Goal: Task Accomplishment & Management: Manage account settings

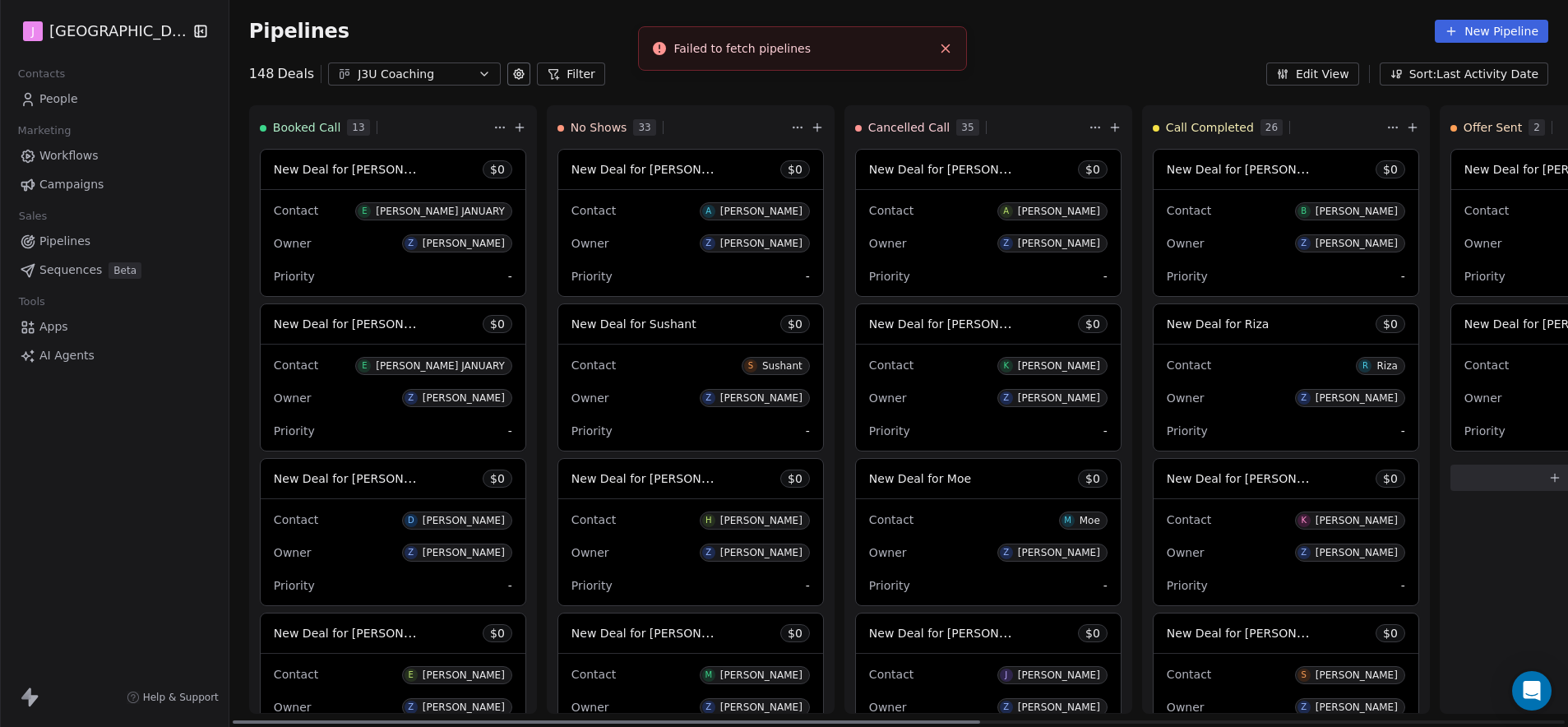
click at [391, 165] on span "New Deal for [PERSON_NAME] JANUARY" at bounding box center [387, 169] width 227 height 16
click at [362, 174] on span "New Deal for [PERSON_NAME] JANUARY" at bounding box center [387, 169] width 227 height 16
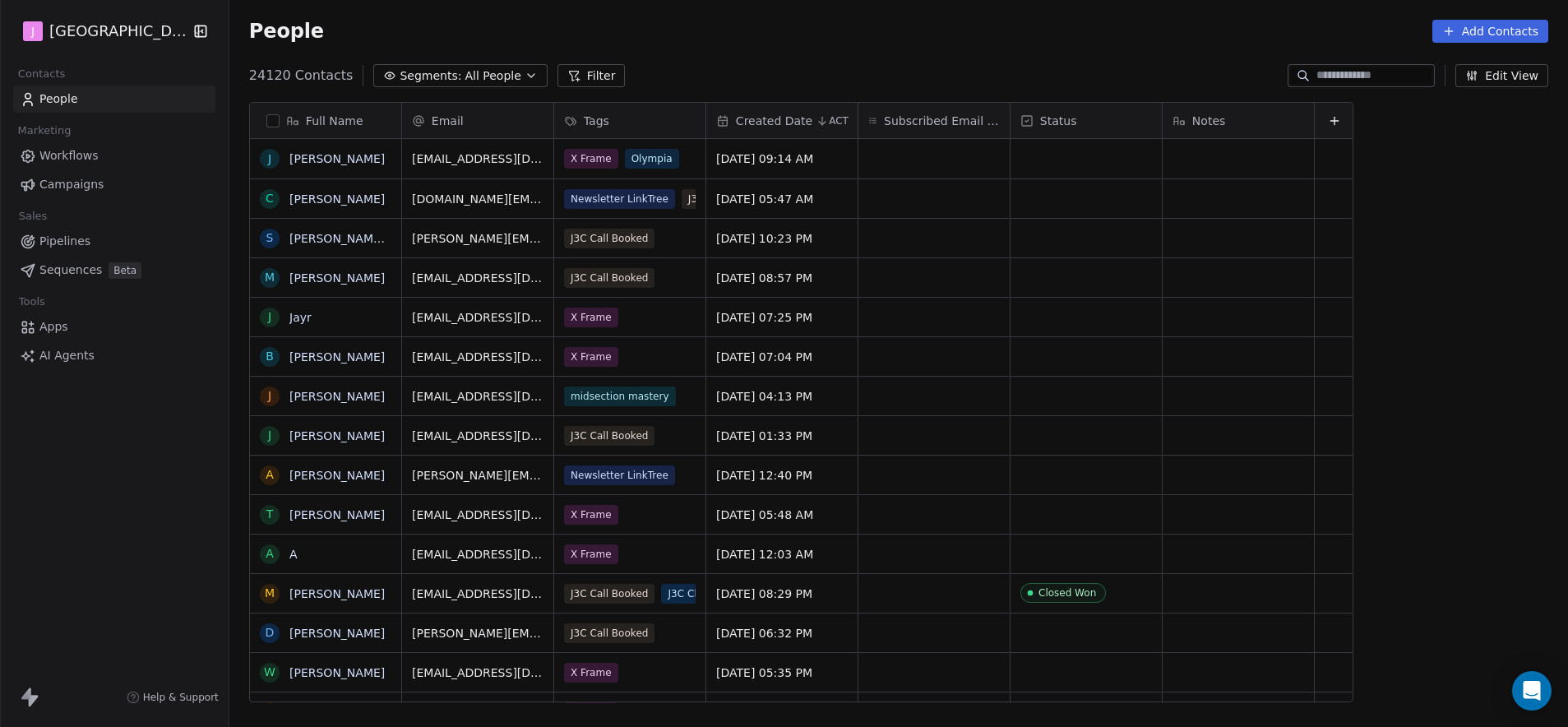
scroll to position [628, 1334]
click at [88, 246] on link "Pipelines" at bounding box center [114, 241] width 202 height 27
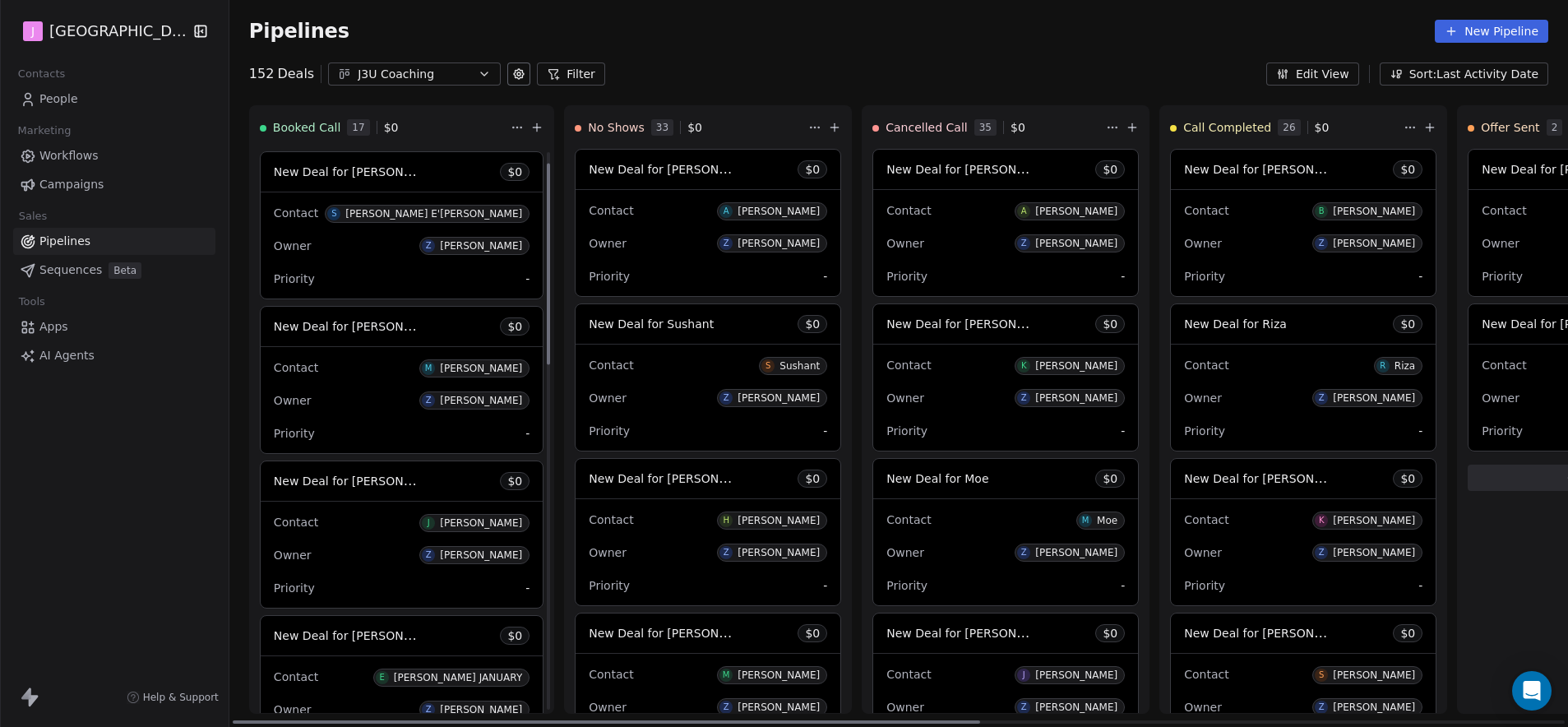
scroll to position [165, 0]
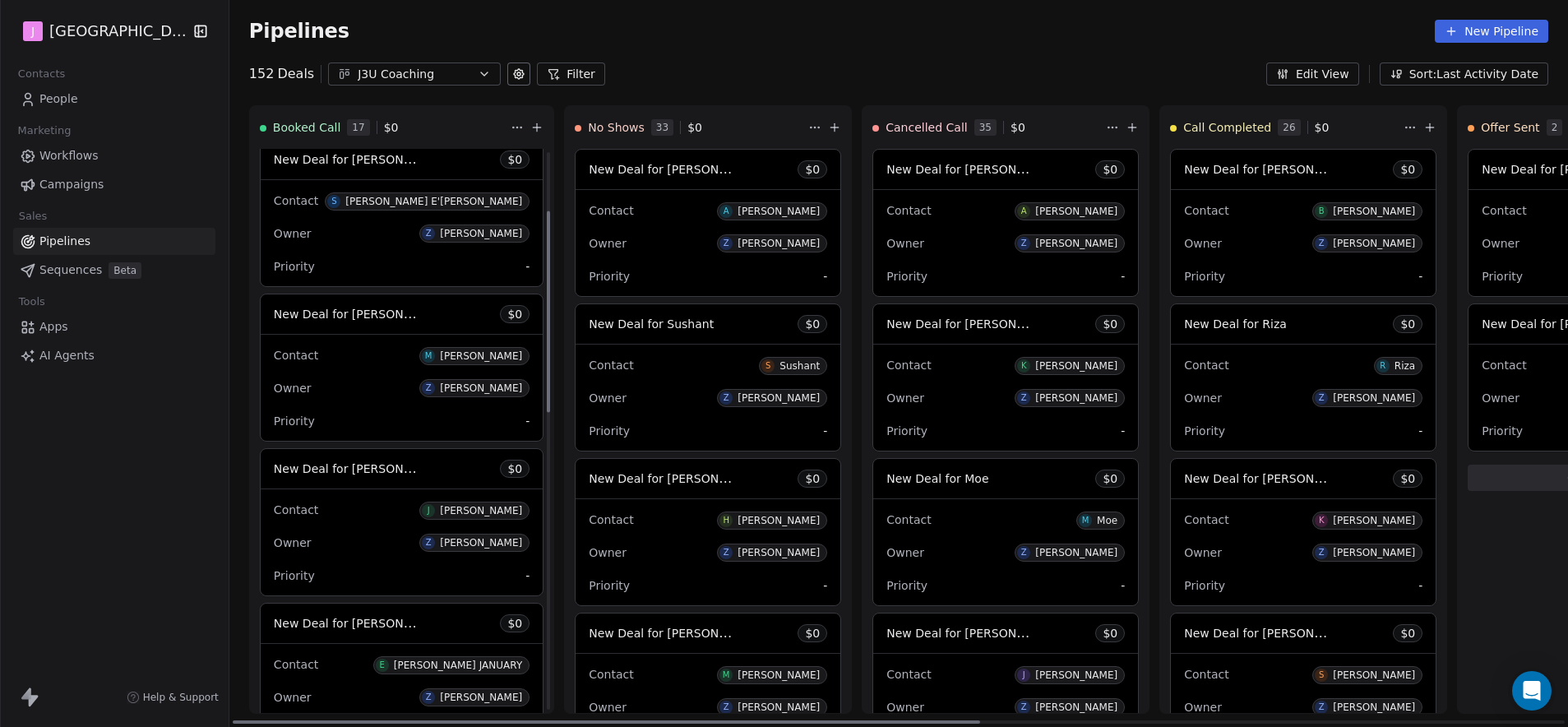
click at [383, 322] on span "New Deal for [PERSON_NAME]" at bounding box center [347, 315] width 148 height 20
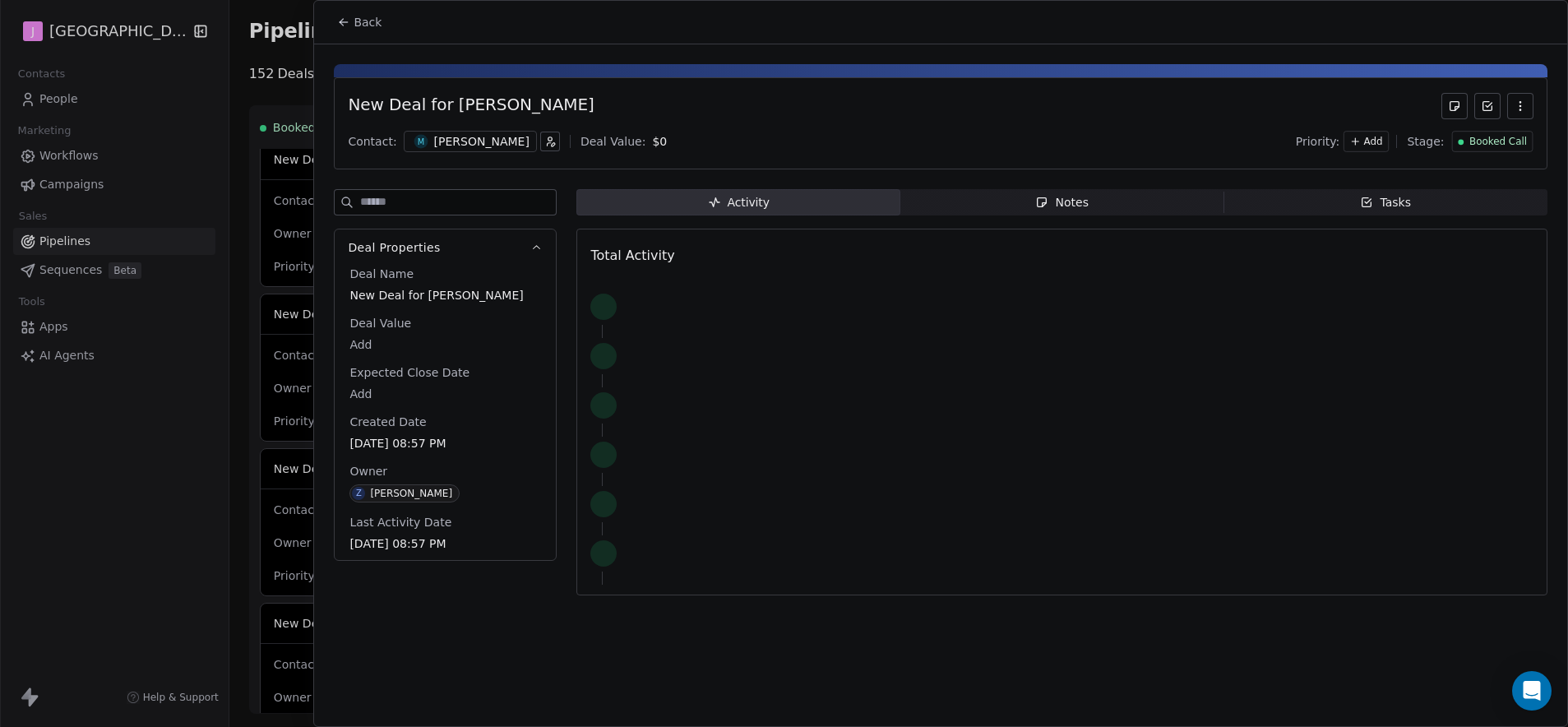
click at [1486, 144] on span "Booked Call" at bounding box center [1498, 142] width 58 height 14
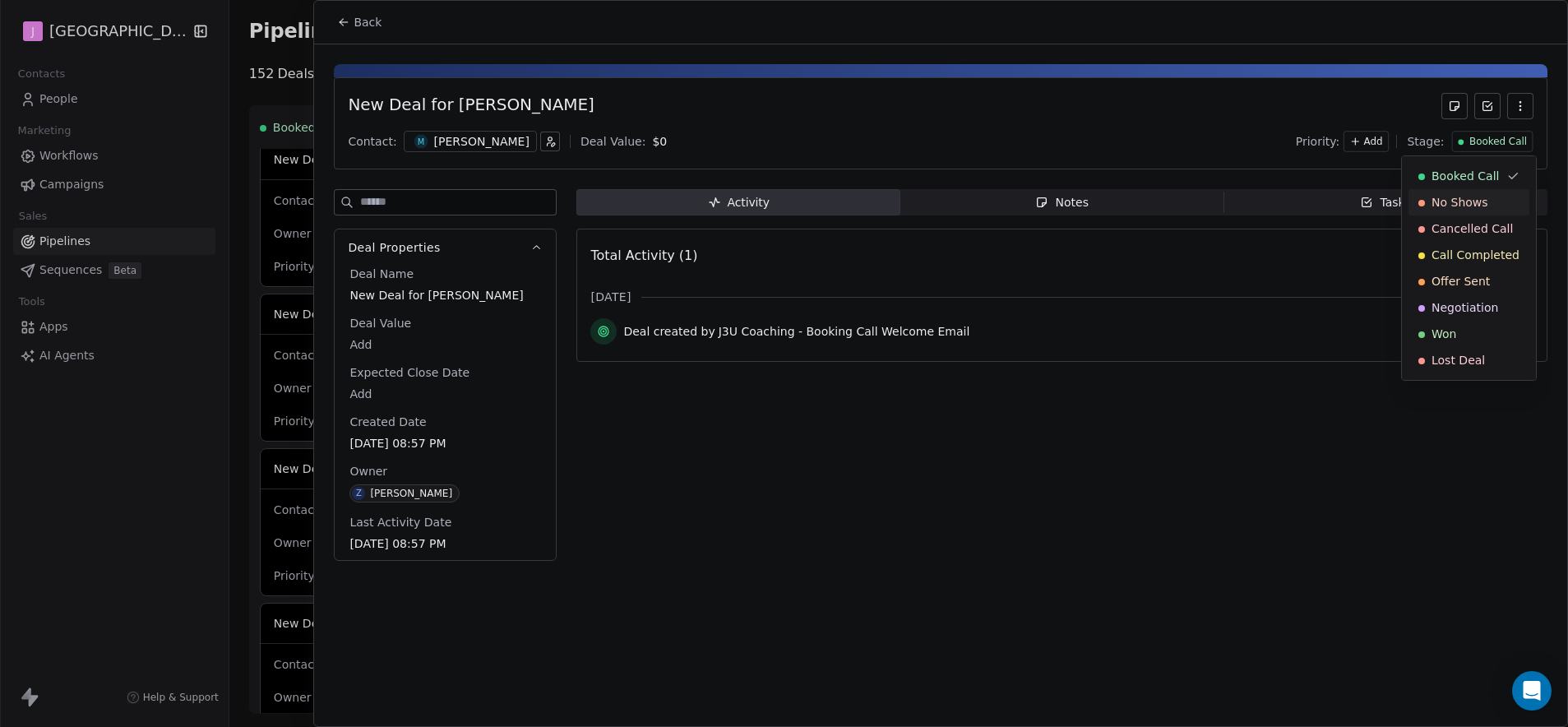
click at [1453, 207] on span "No Shows" at bounding box center [1460, 202] width 57 height 17
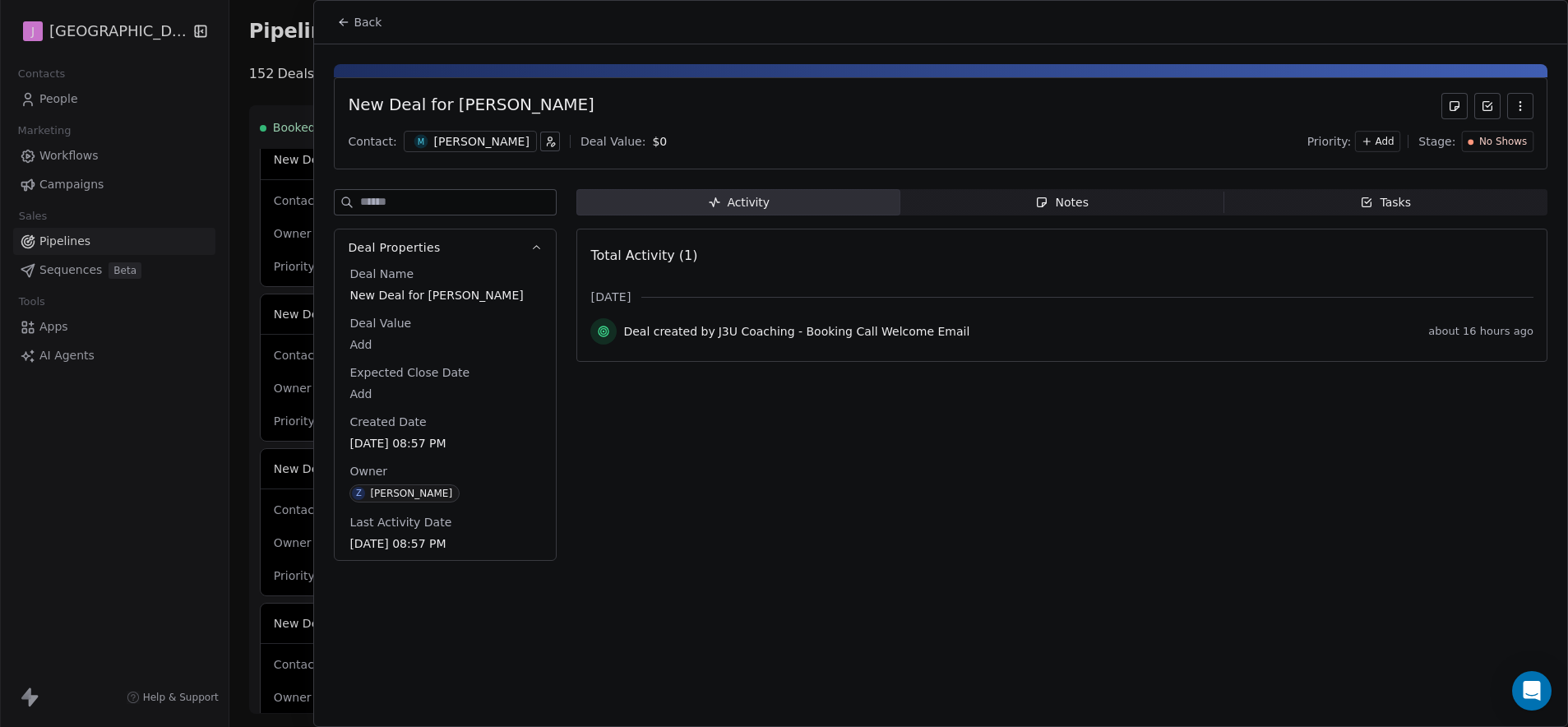
click at [368, 24] on span "Back" at bounding box center [367, 23] width 28 height 17
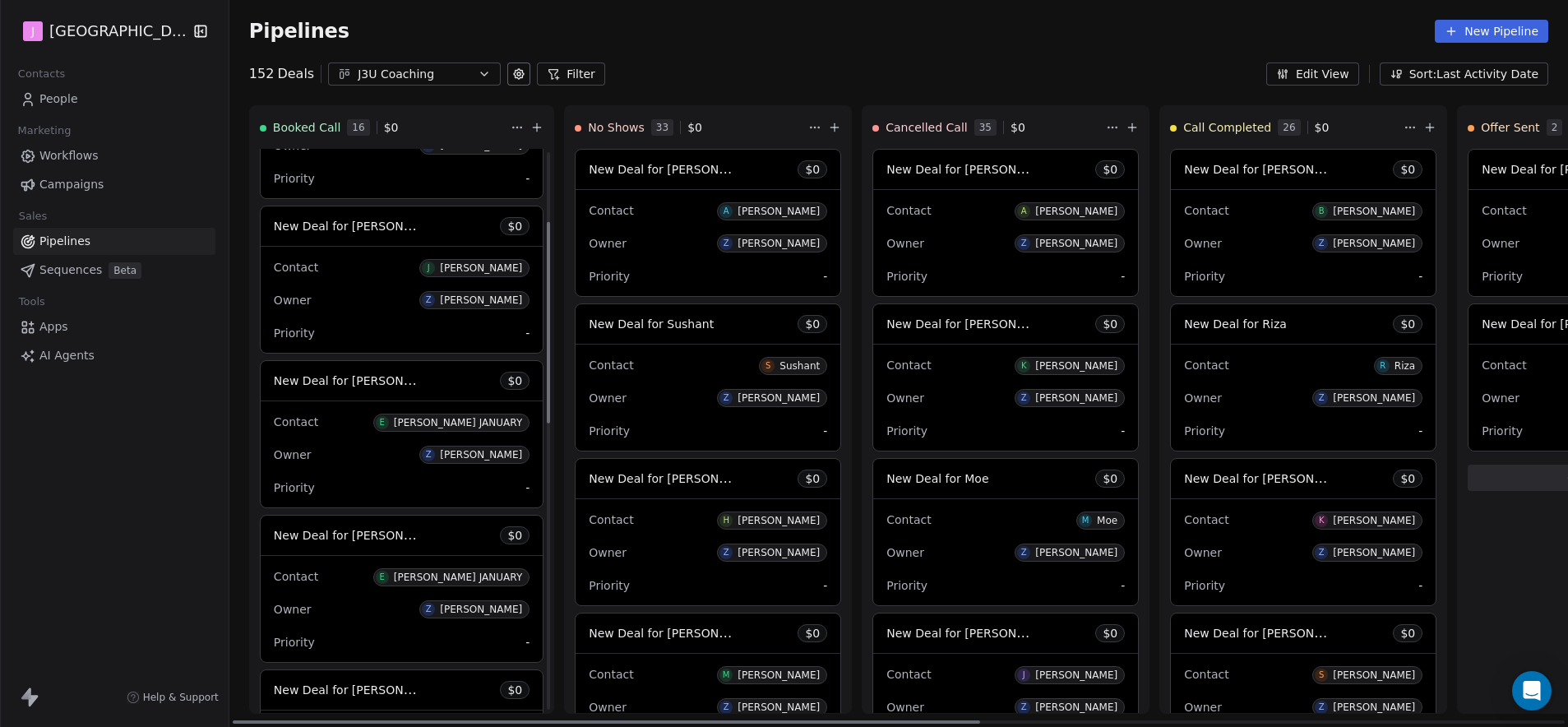
scroll to position [418, 0]
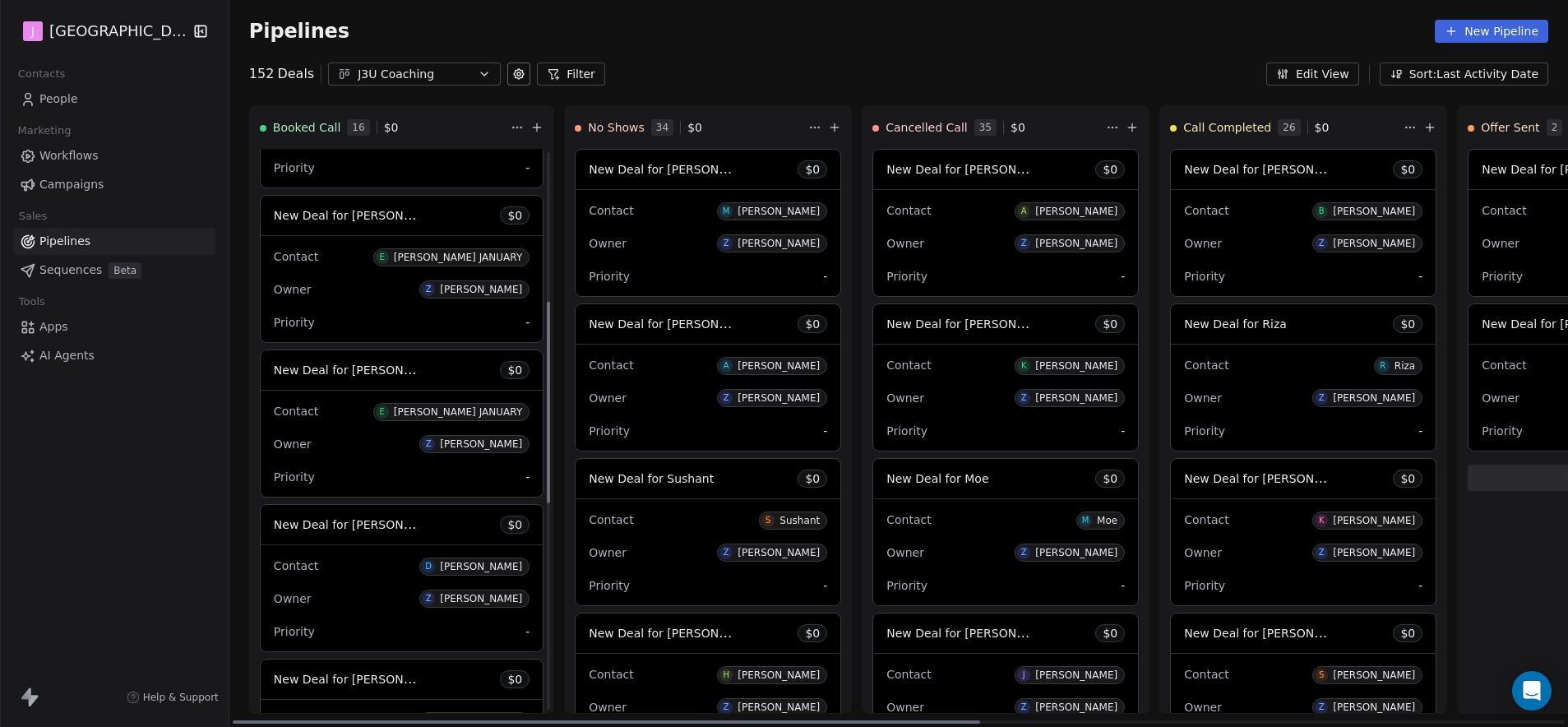
click at [370, 215] on span "New Deal for [PERSON_NAME] JANUARY" at bounding box center [387, 215] width 227 height 16
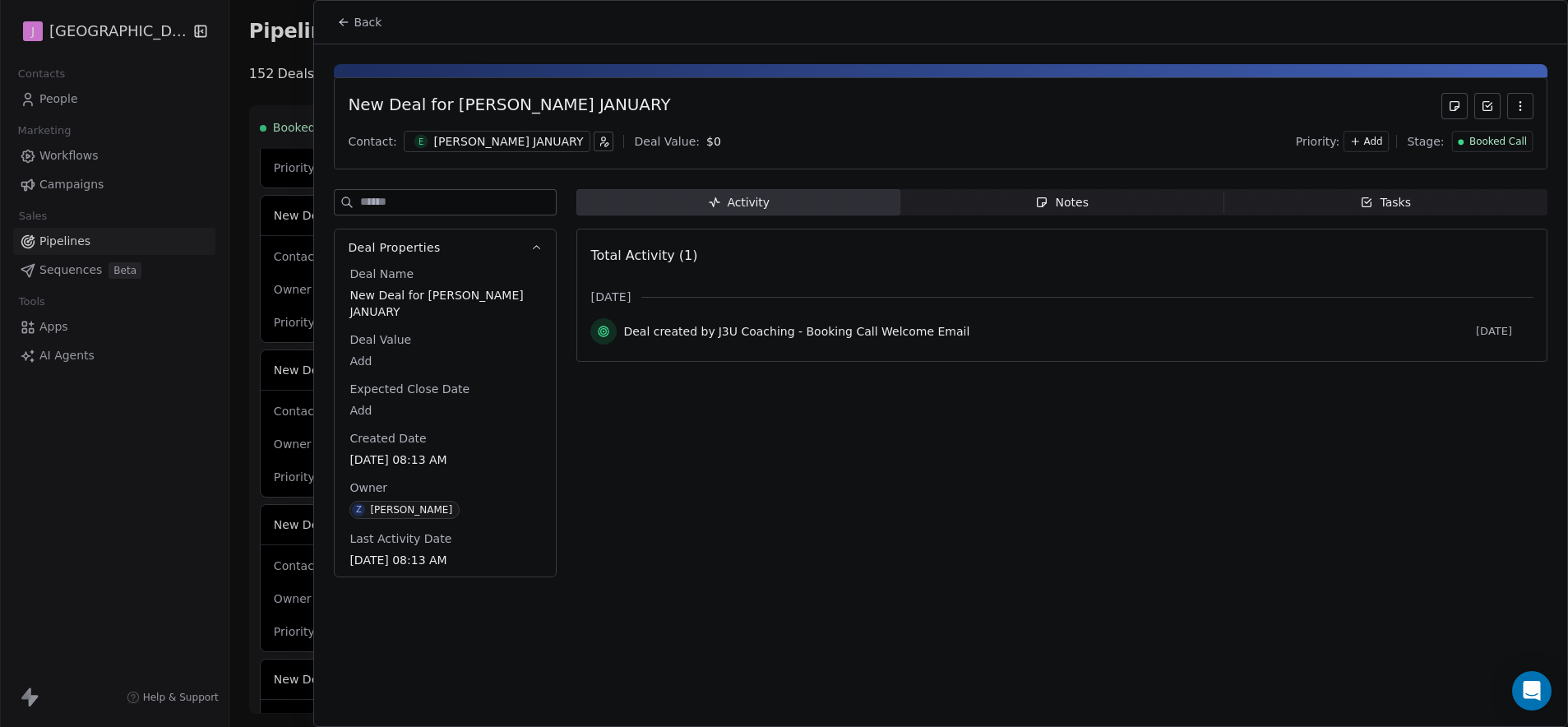
click at [1502, 144] on span "Booked Call" at bounding box center [1498, 142] width 58 height 14
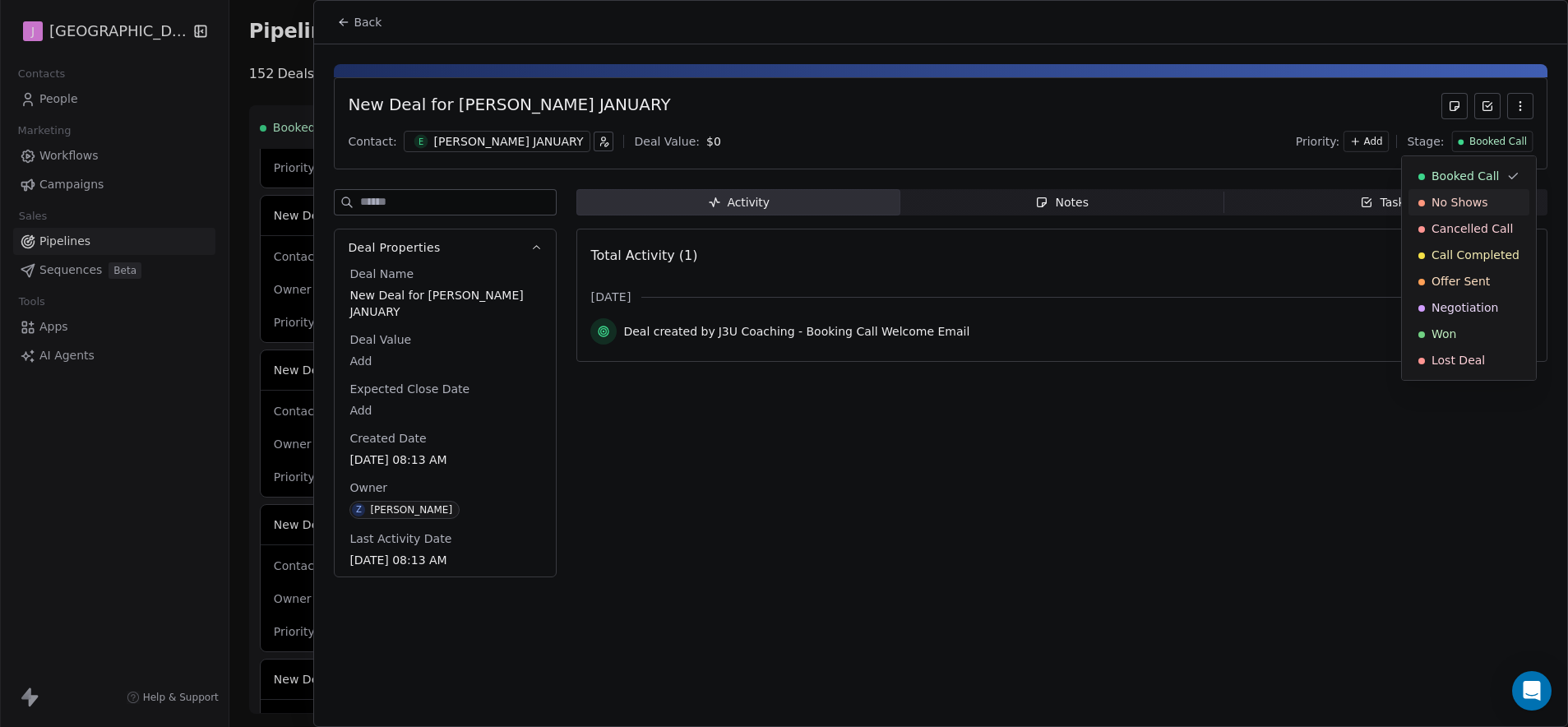
click at [1489, 196] on div "No Shows" at bounding box center [1469, 202] width 102 height 17
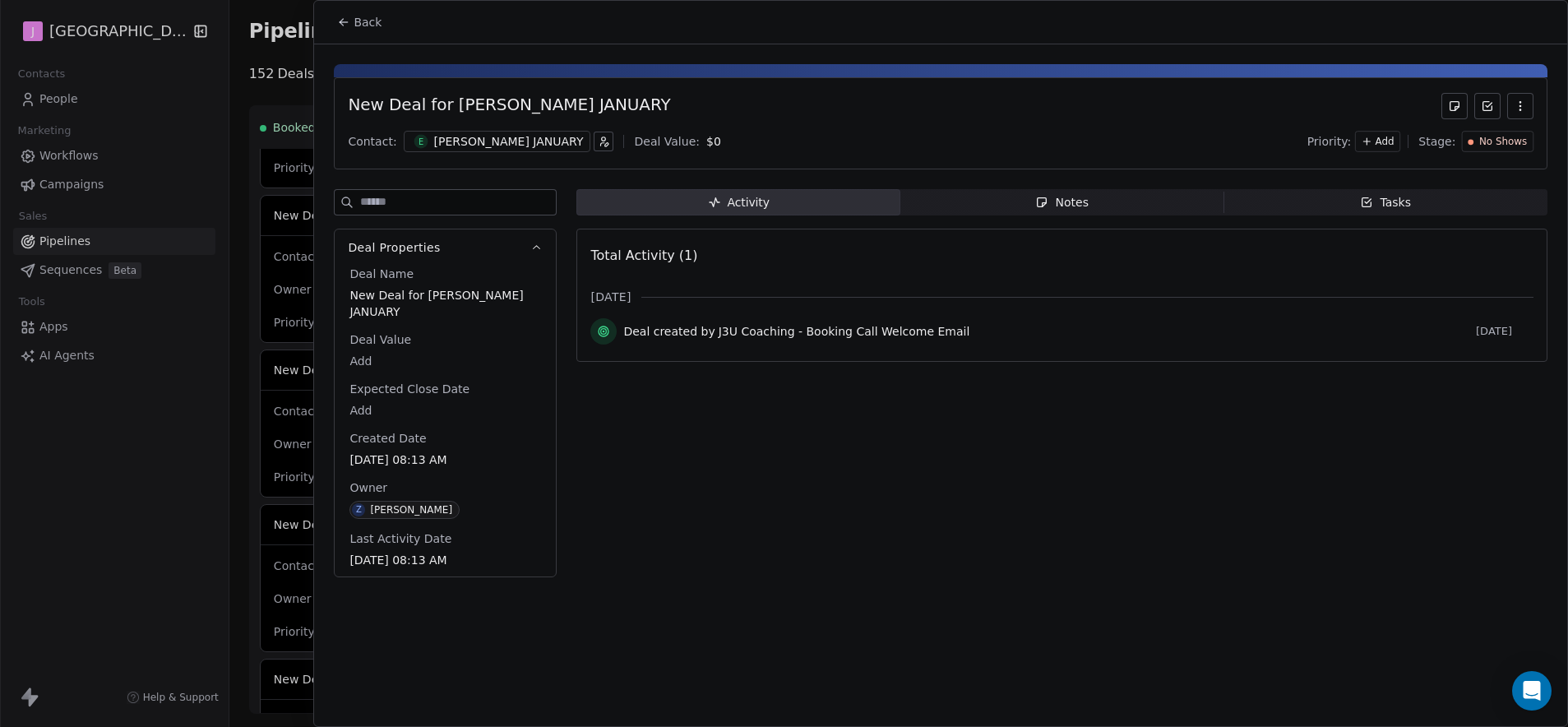
click at [367, 18] on span "Back" at bounding box center [367, 23] width 28 height 17
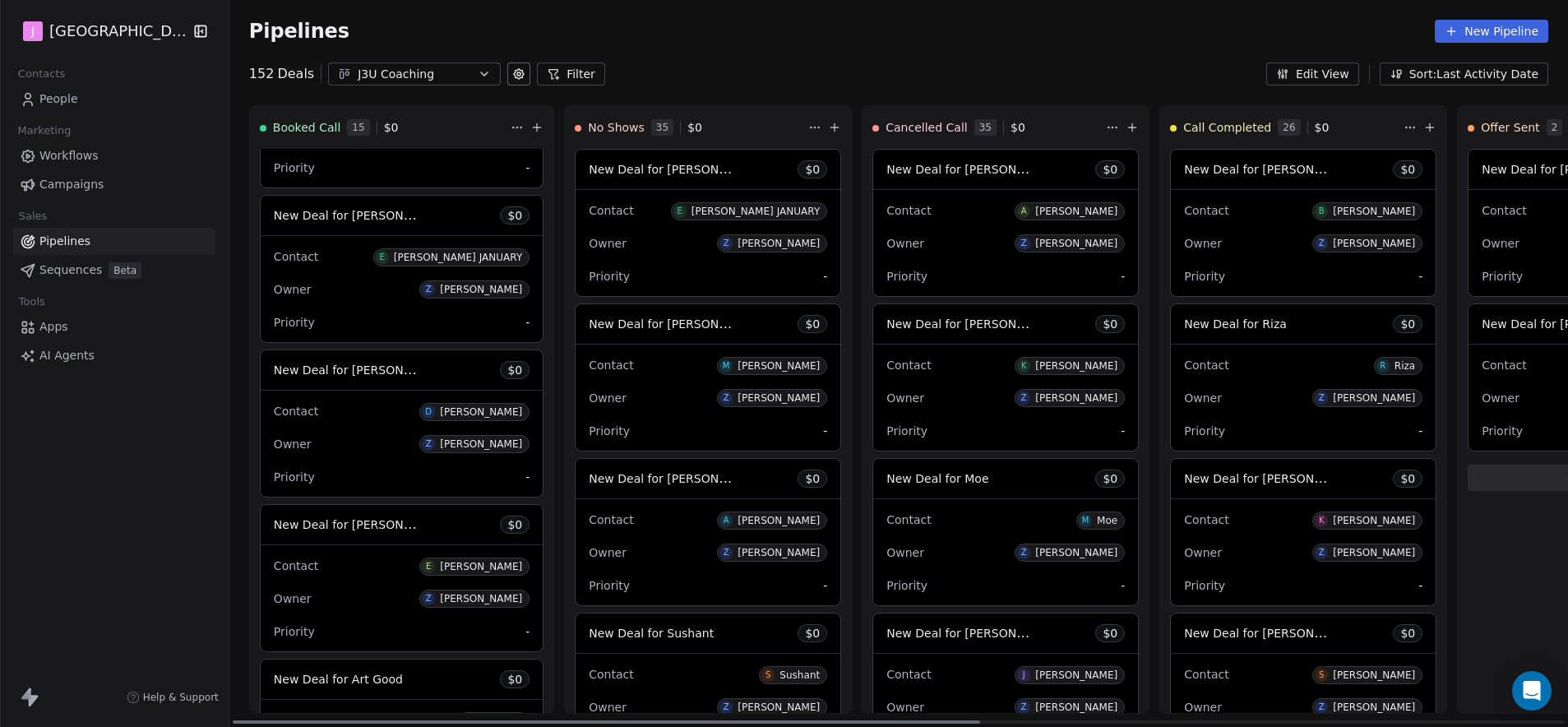
click at [374, 214] on span "New Deal for [PERSON_NAME] JANUARY" at bounding box center [387, 215] width 227 height 16
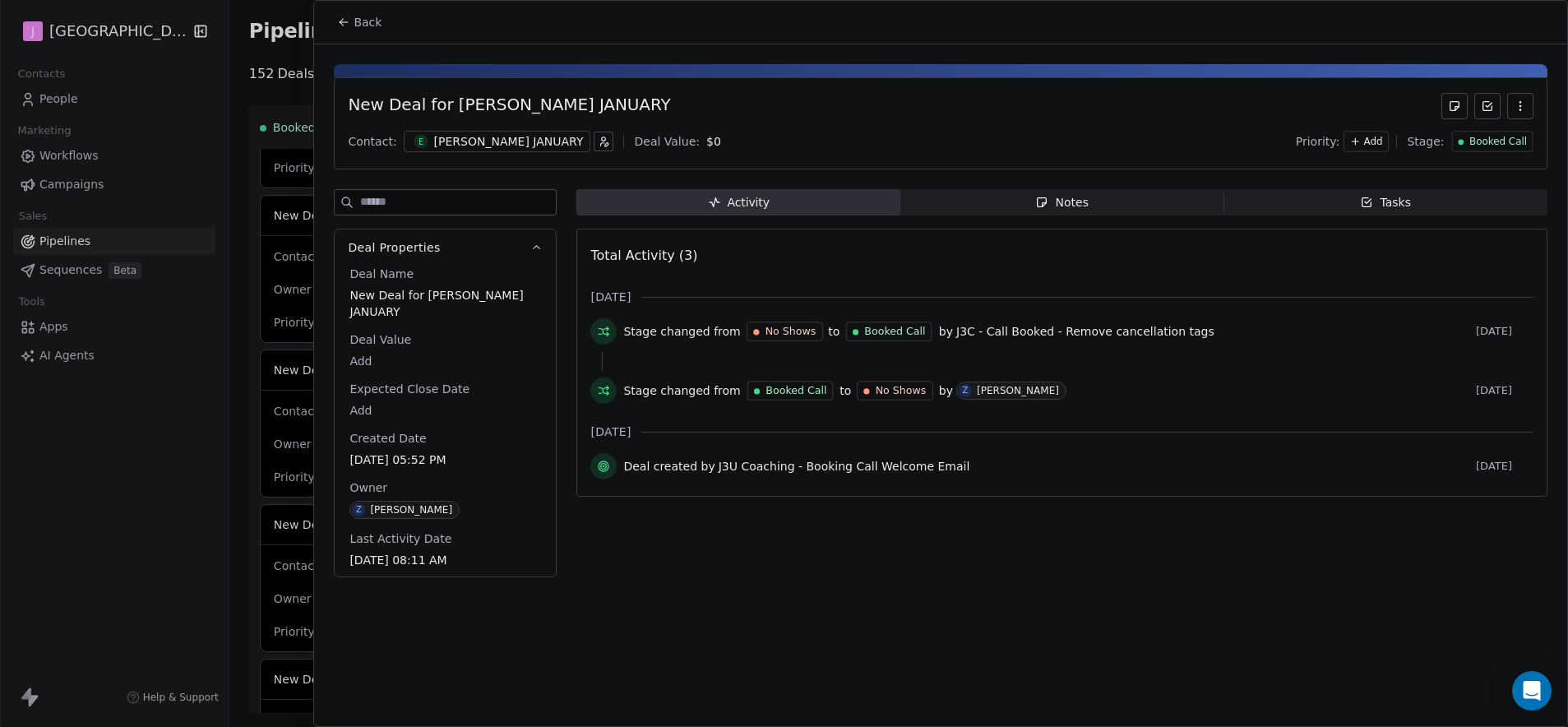
click at [1490, 144] on span "Booked Call" at bounding box center [1498, 142] width 58 height 14
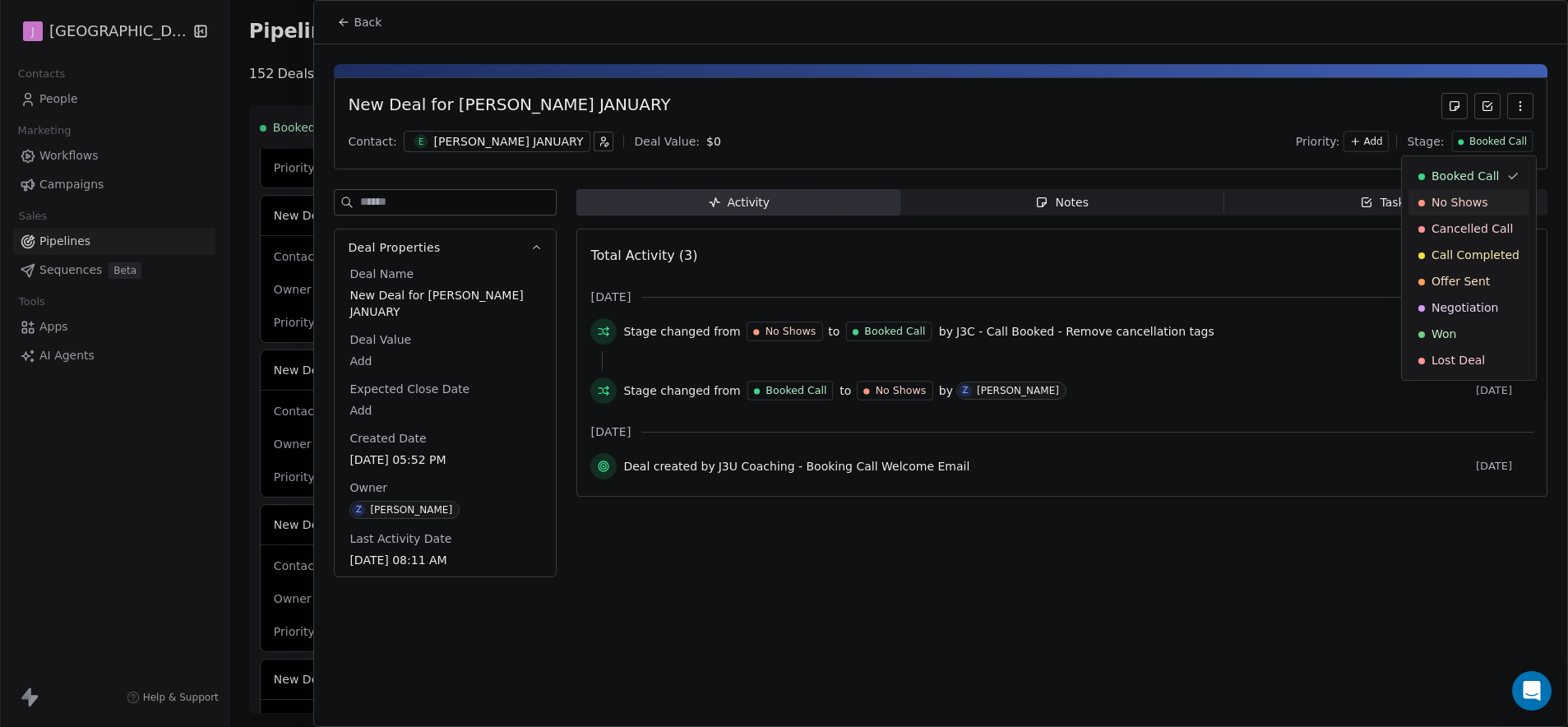
click at [1493, 192] on div "No Shows" at bounding box center [1469, 201] width 121 height 26
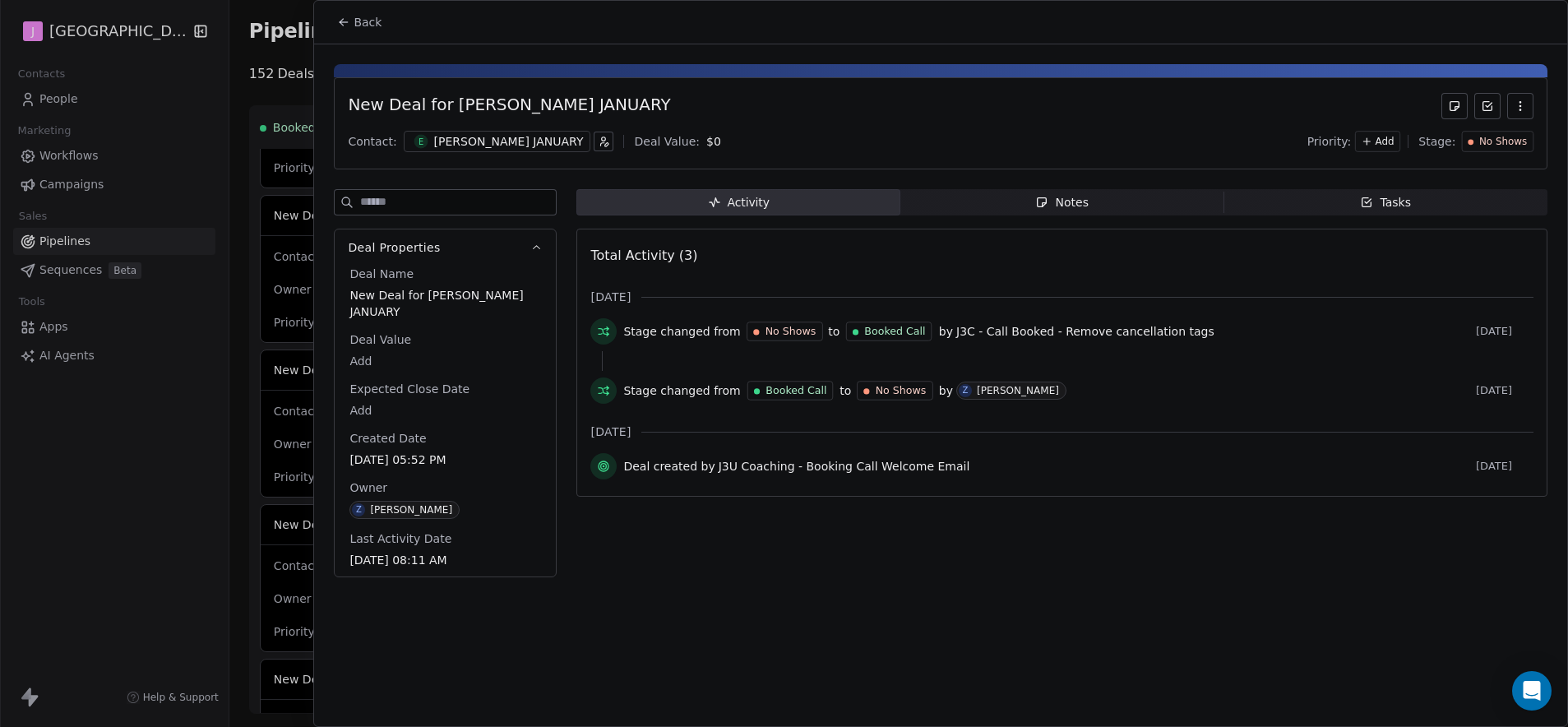
click at [381, 12] on button "Back" at bounding box center [359, 22] width 64 height 29
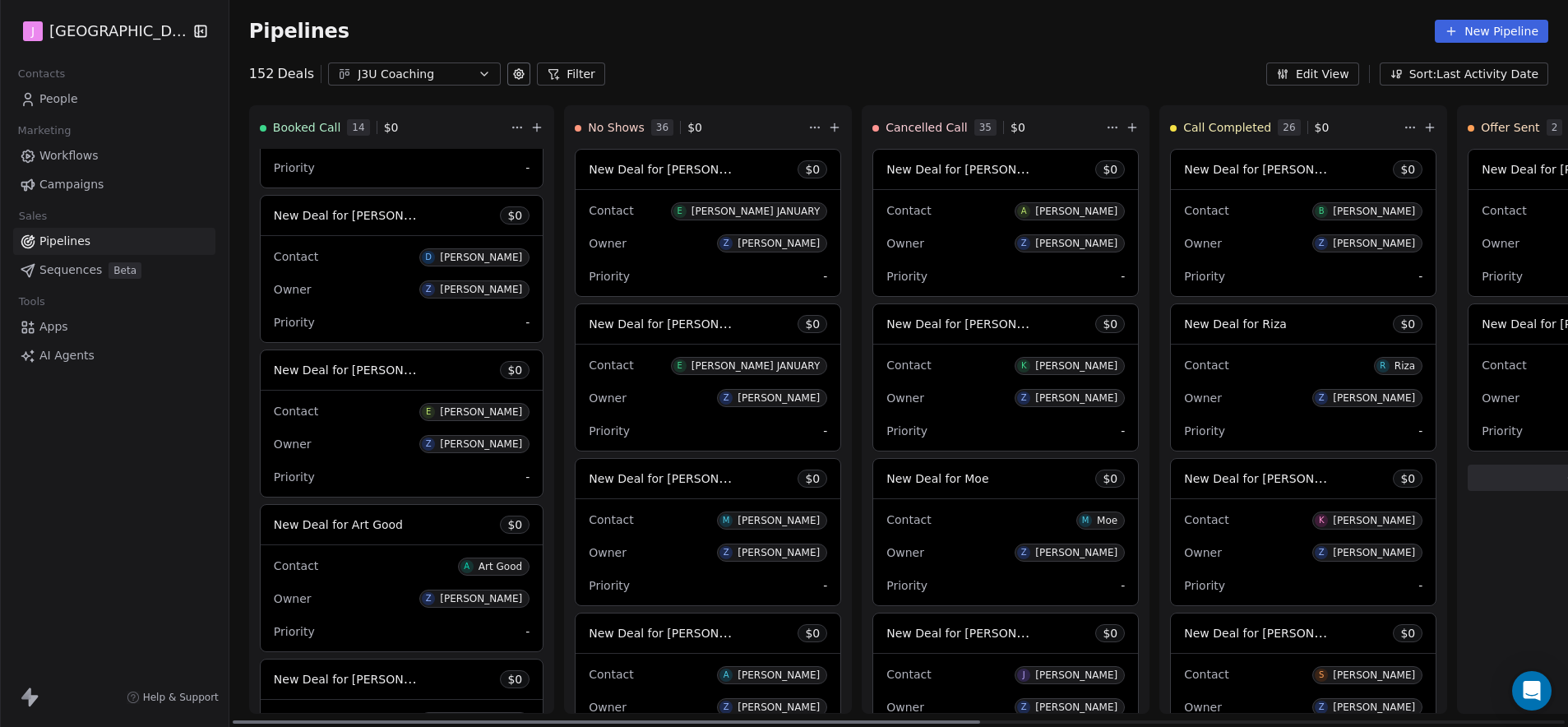
click at [350, 365] on span "New Deal for [PERSON_NAME]" at bounding box center [360, 369] width 174 height 16
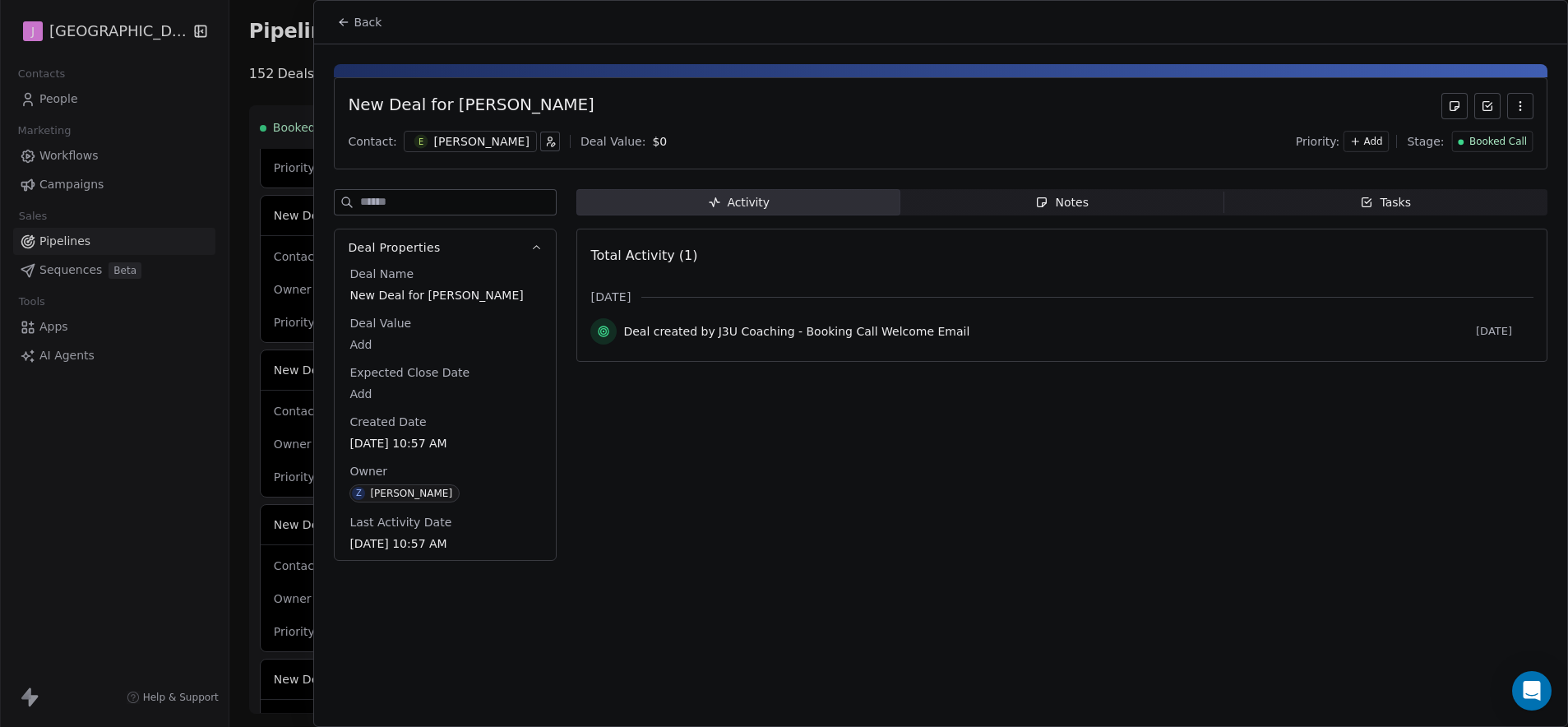
click at [357, 24] on span "Back" at bounding box center [367, 23] width 28 height 17
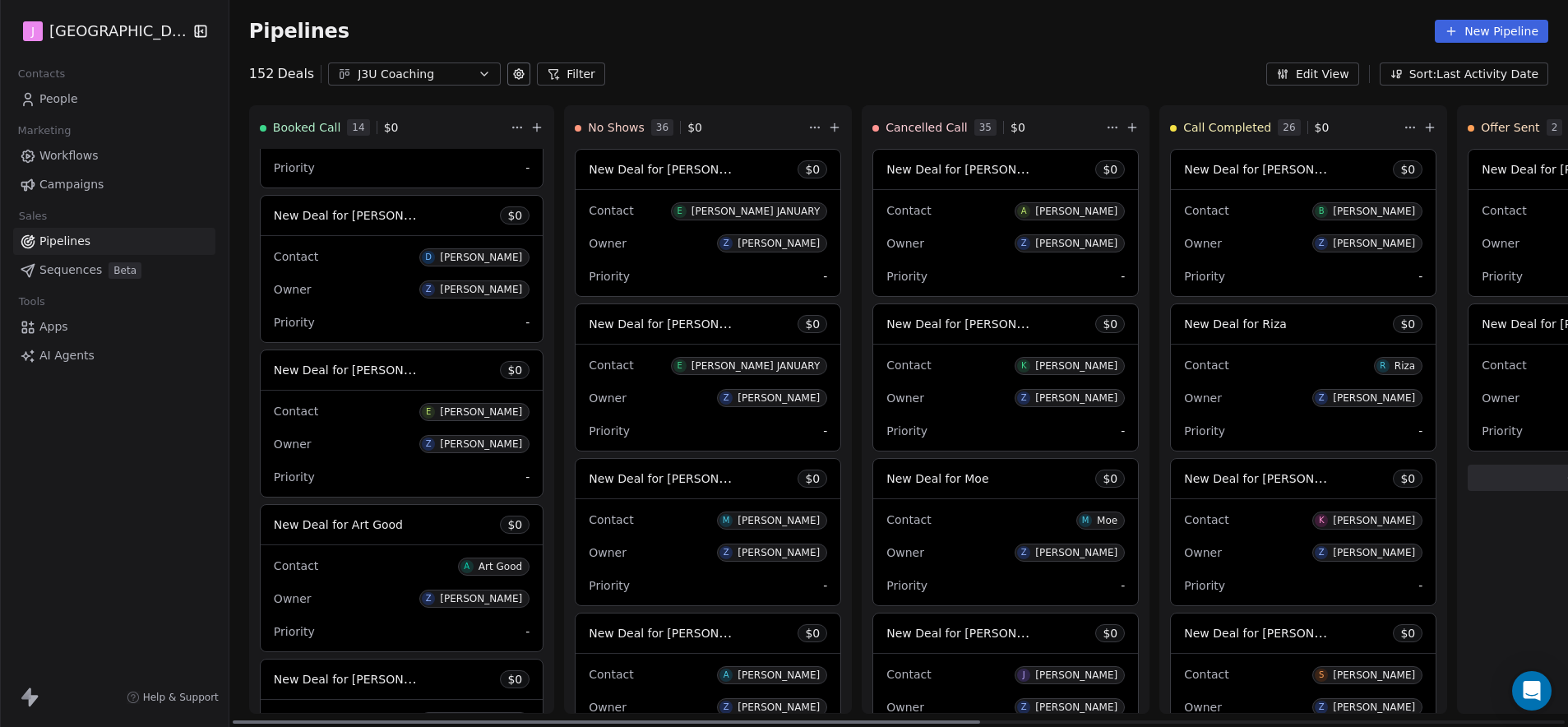
click at [370, 212] on span "New Deal for [PERSON_NAME]" at bounding box center [360, 215] width 174 height 16
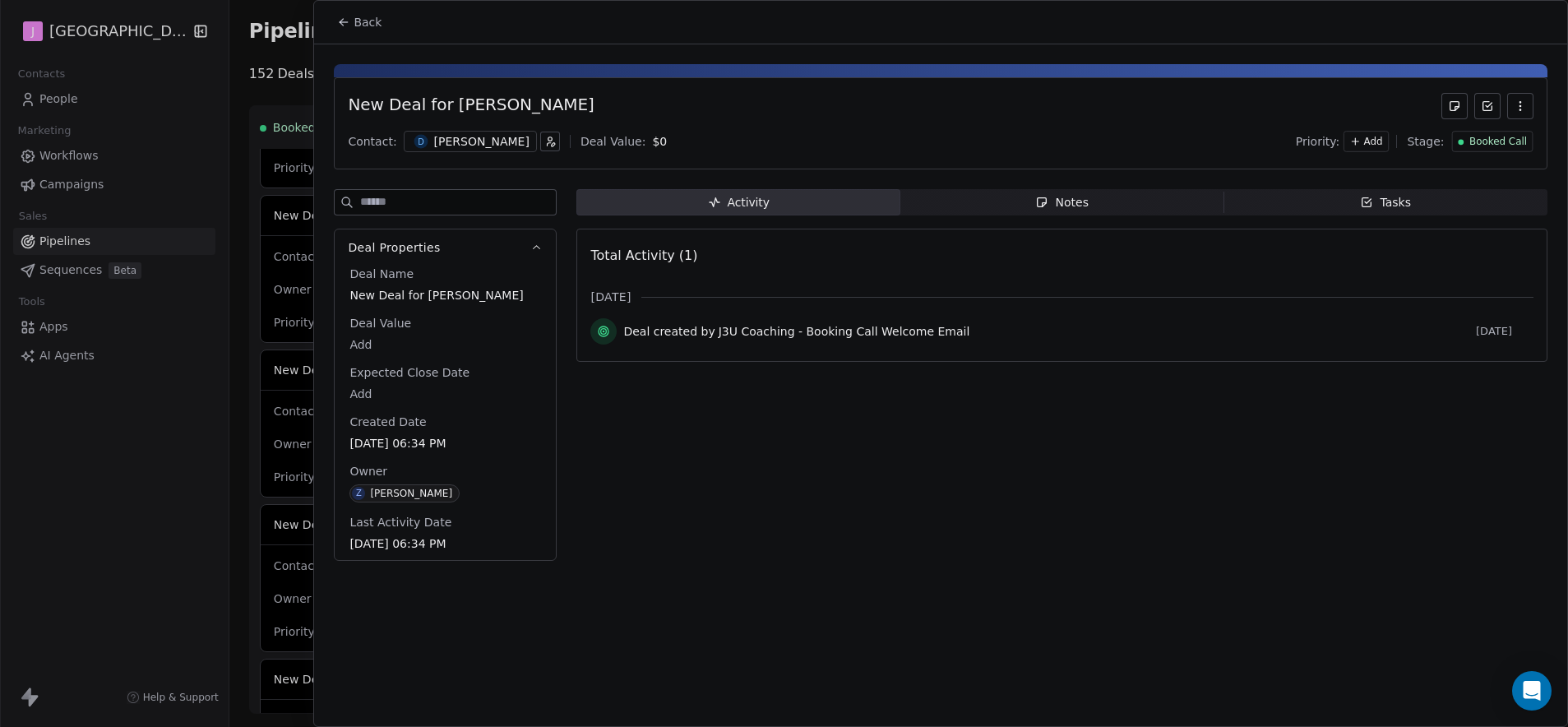
click at [1503, 136] on span "Booked Call" at bounding box center [1498, 142] width 58 height 14
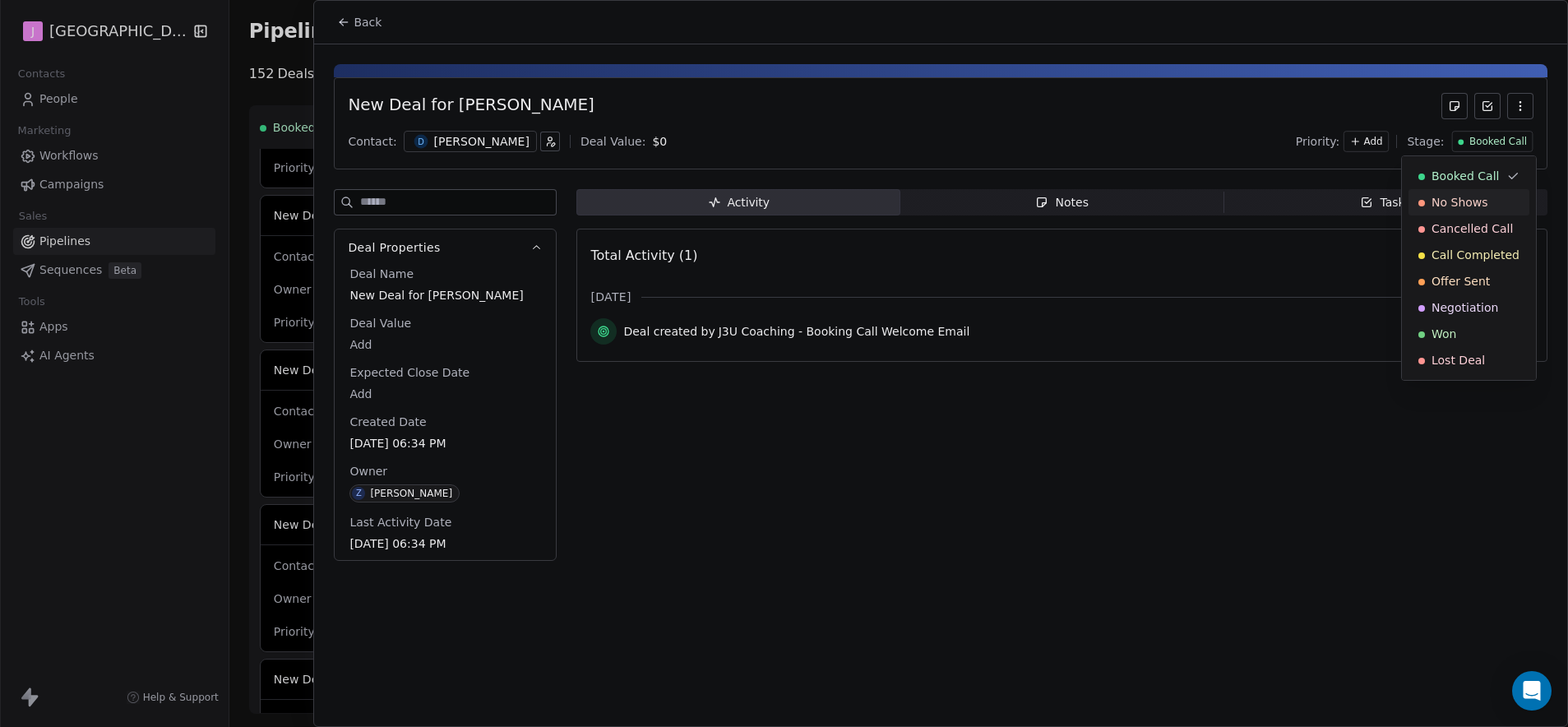
click at [1446, 201] on span "No Shows" at bounding box center [1460, 202] width 57 height 17
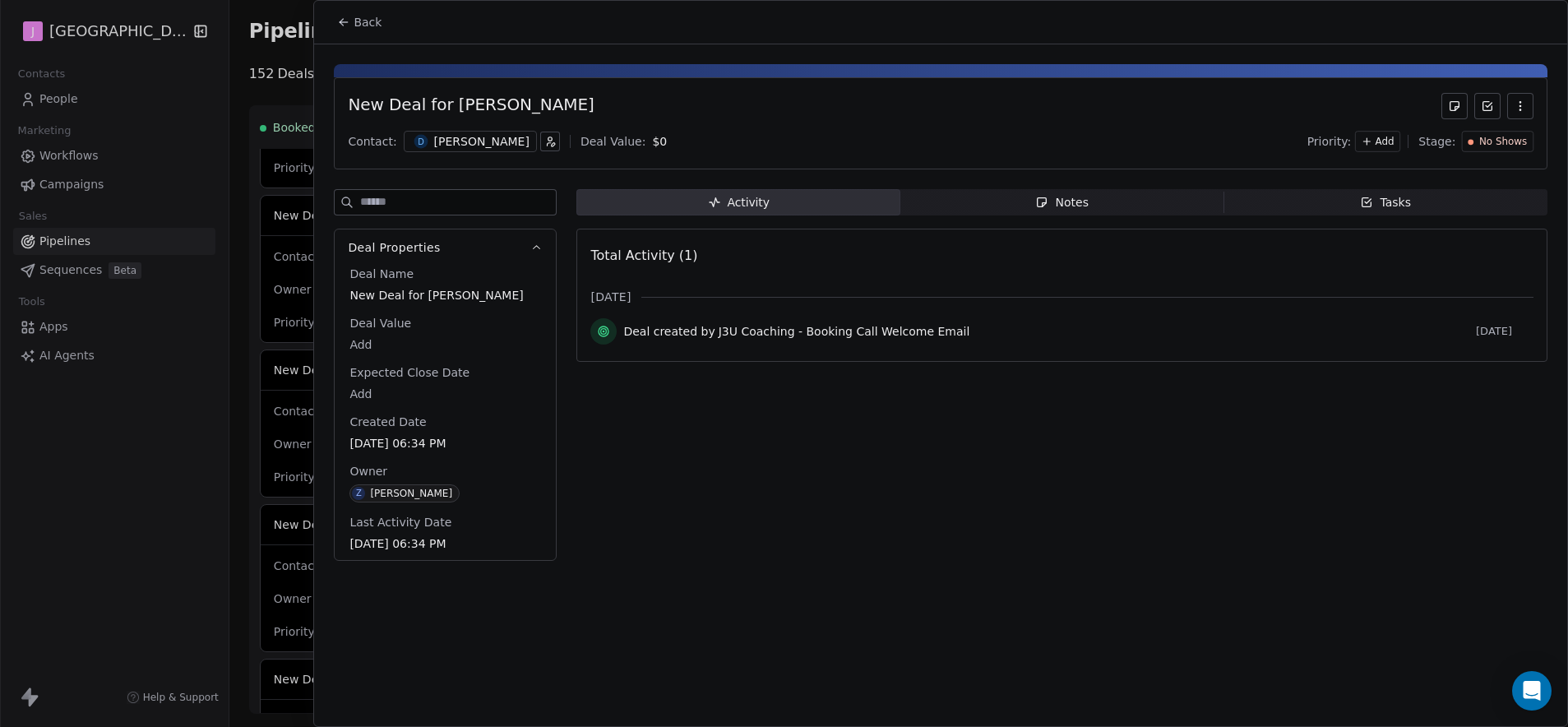
click at [338, 33] on button "Back" at bounding box center [359, 22] width 64 height 29
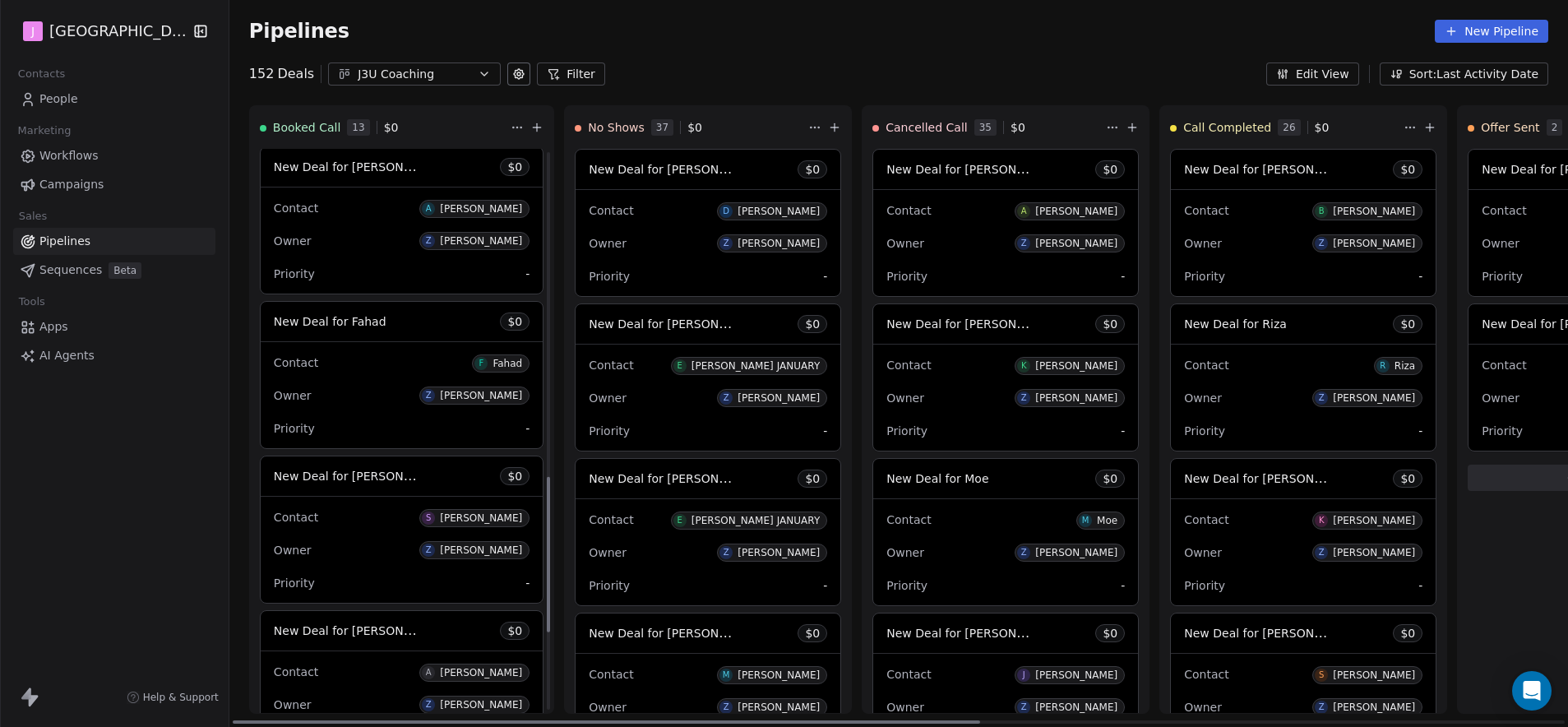
scroll to position [1143, 0]
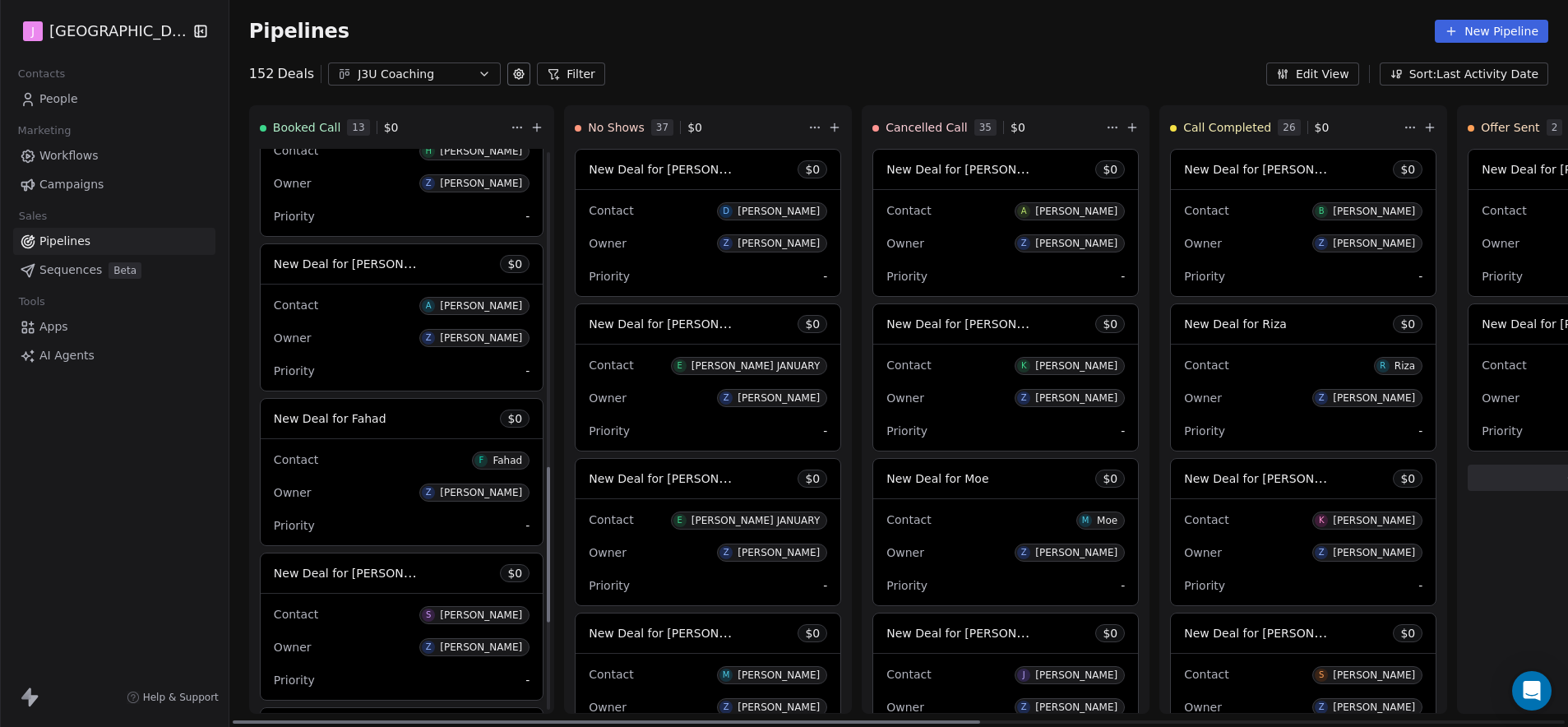
click at [363, 264] on span "New Deal for [PERSON_NAME]" at bounding box center [360, 264] width 174 height 16
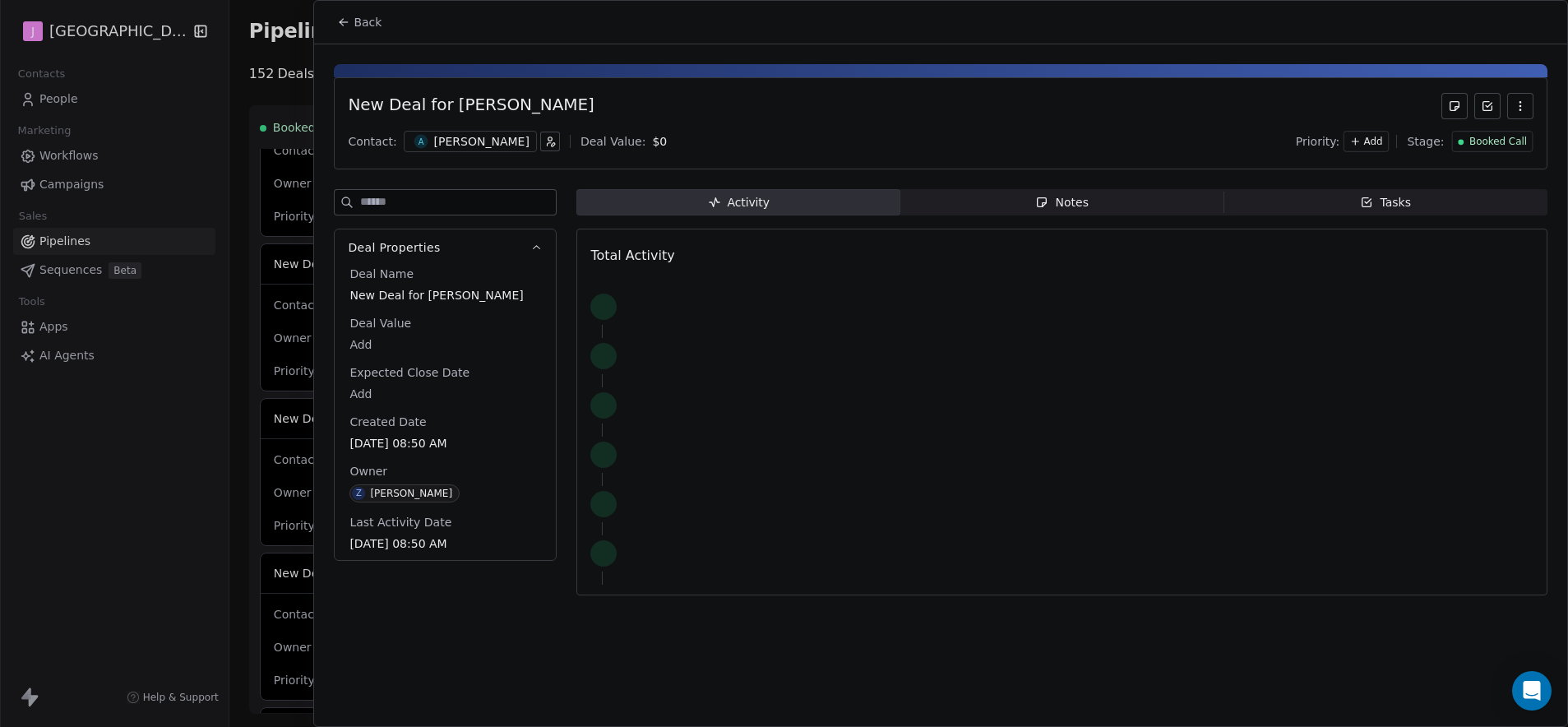
click at [1500, 150] on div "Booked Call" at bounding box center [1492, 141] width 81 height 21
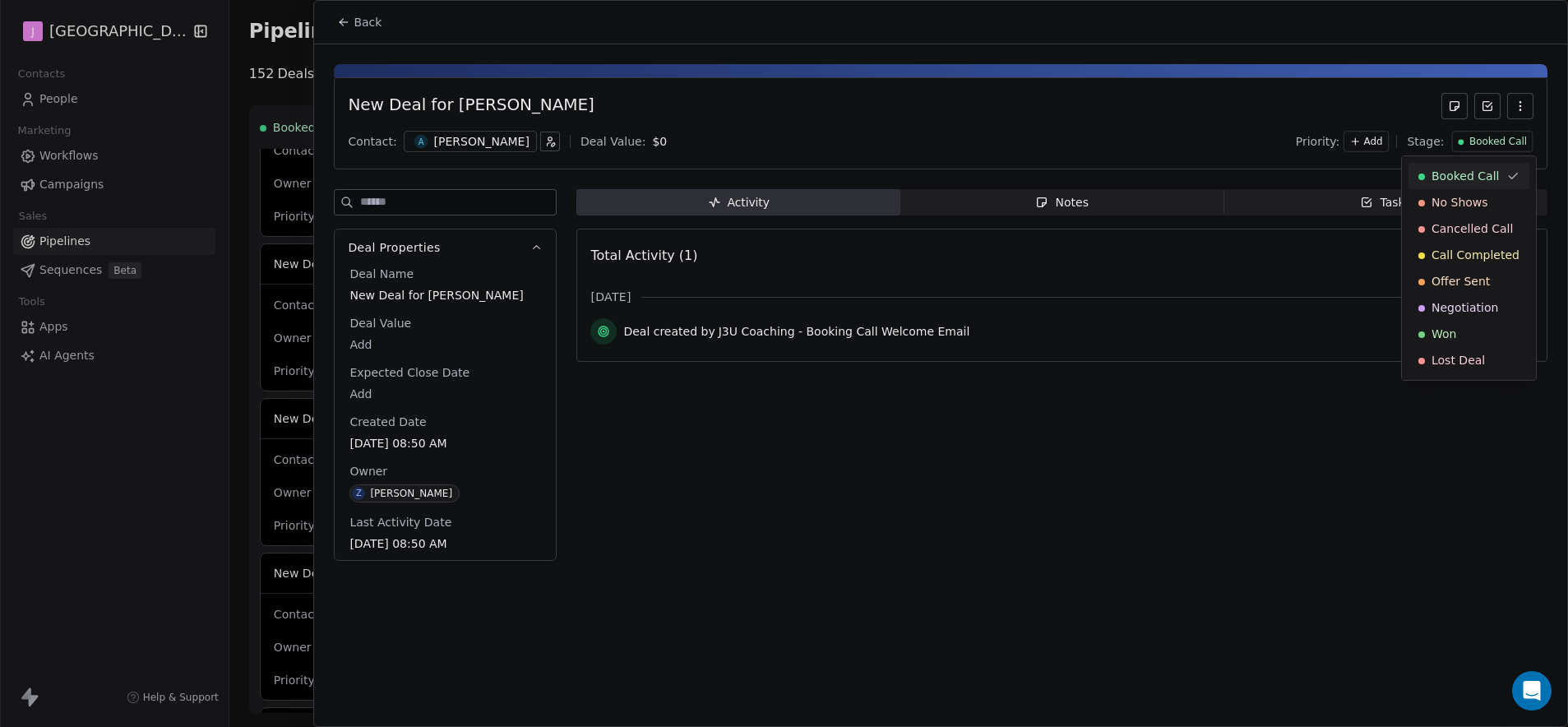
click at [1501, 146] on html "J J3 University Contacts People Marketing Workflows Campaigns Sales Pipelines S…" at bounding box center [784, 364] width 1568 height 727
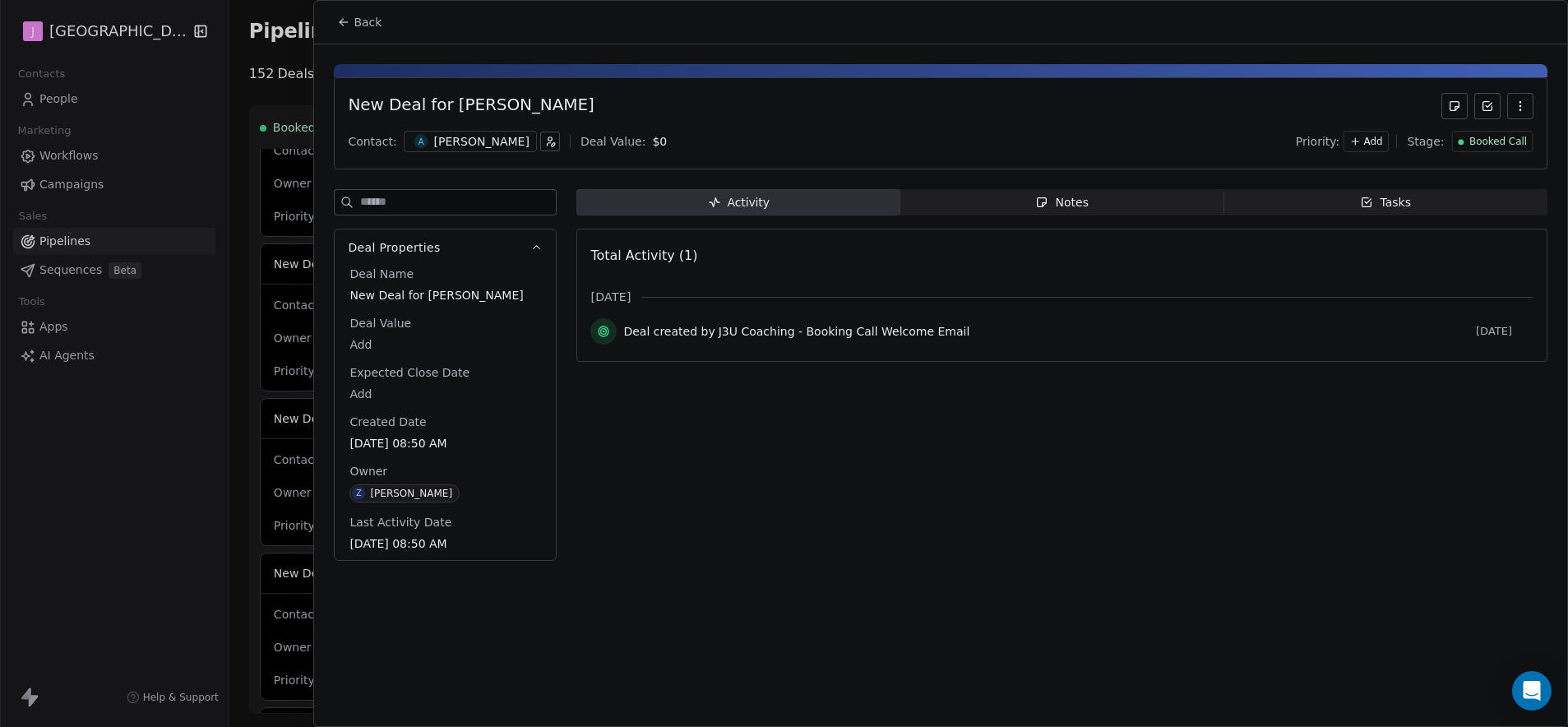
click at [1480, 142] on span "Booked Call" at bounding box center [1498, 142] width 58 height 14
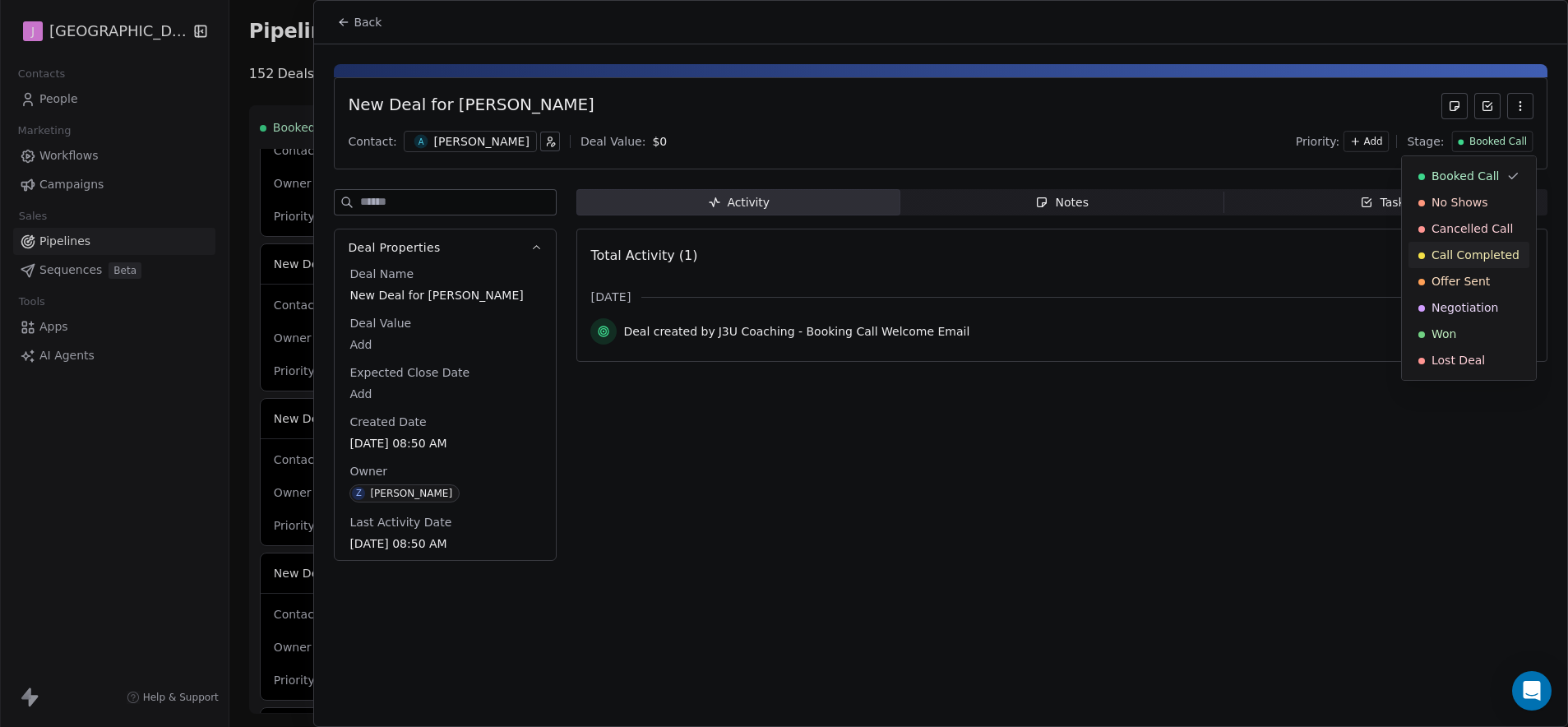
click at [1482, 258] on span "Call Completed" at bounding box center [1475, 255] width 88 height 17
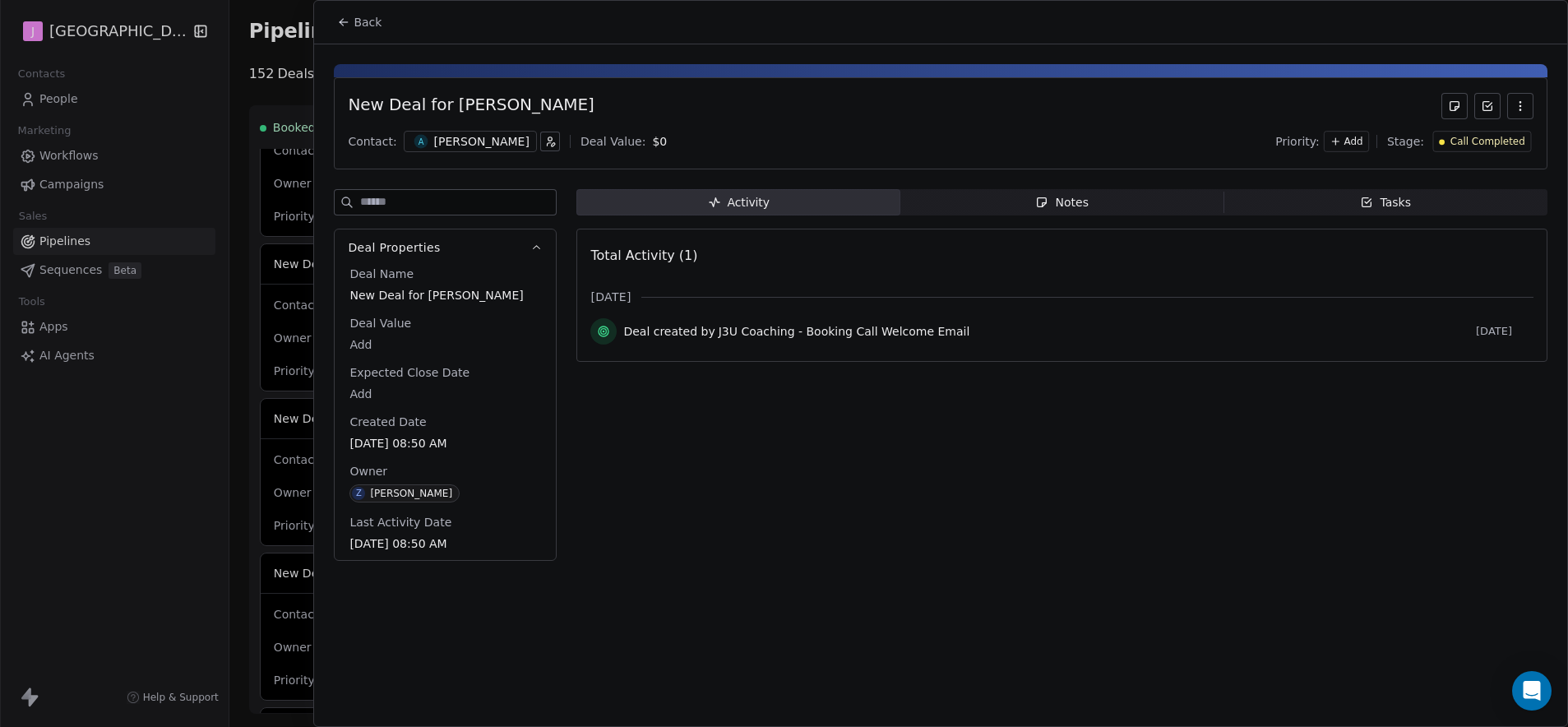
click at [359, 34] on button "Back" at bounding box center [359, 22] width 64 height 29
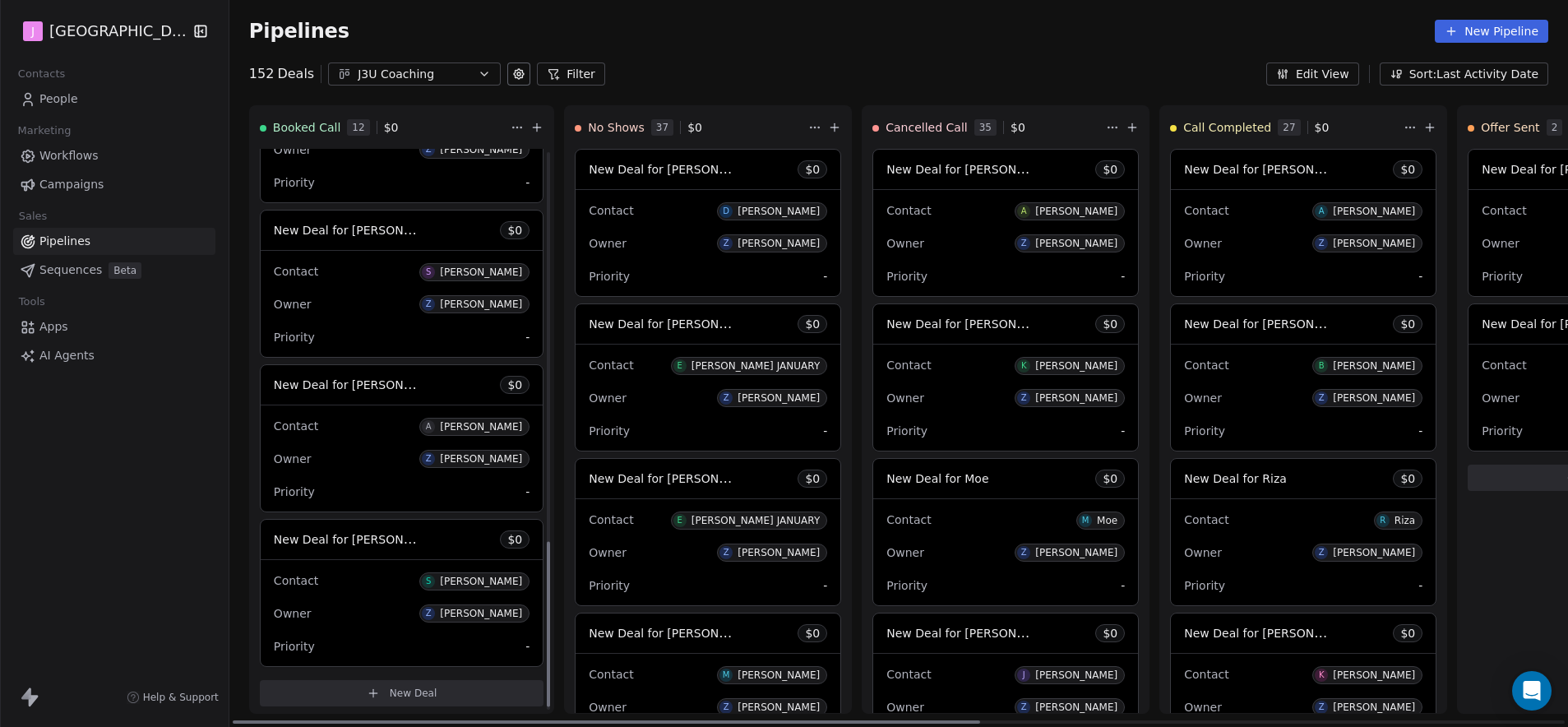
scroll to position [1338, 0]
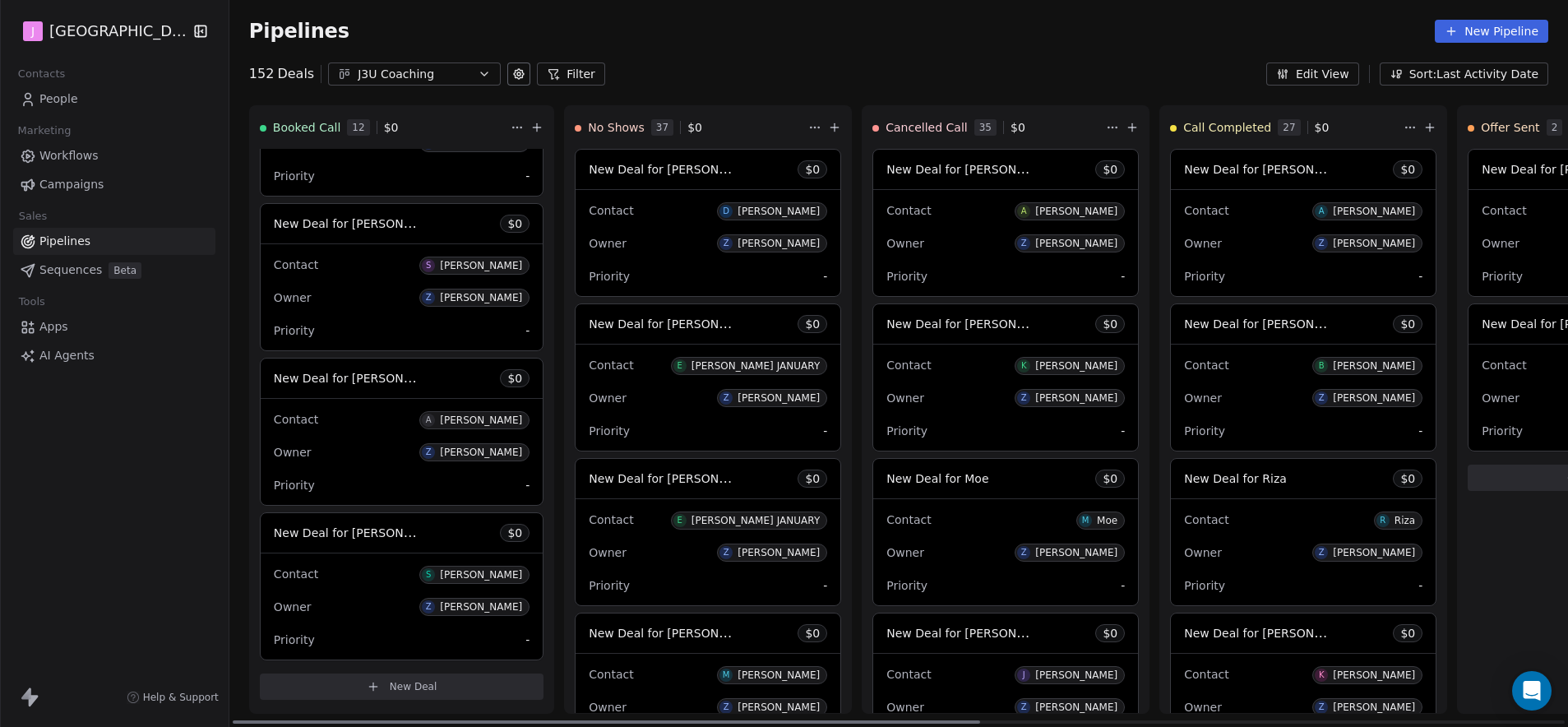
click at [395, 536] on span "New Deal for [PERSON_NAME]" at bounding box center [360, 532] width 174 height 16
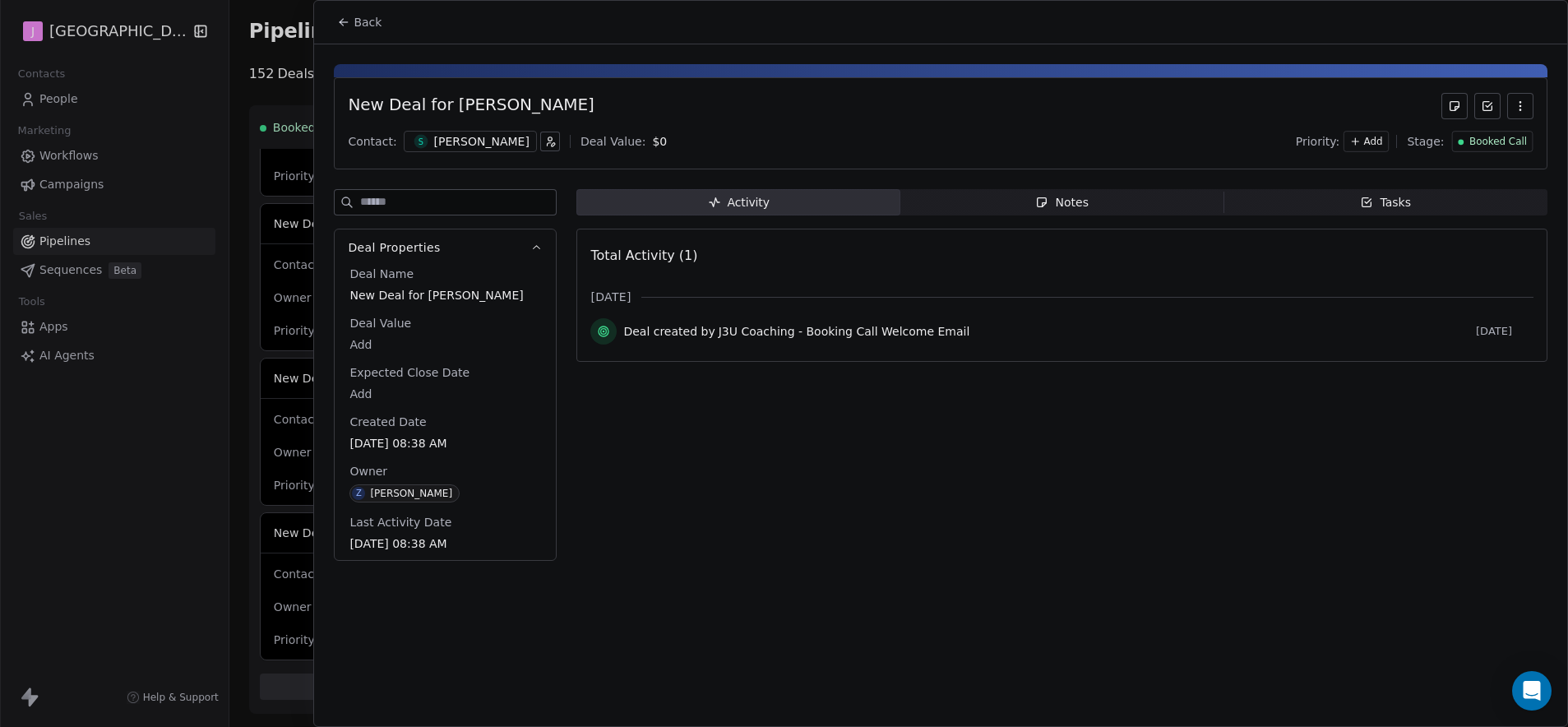
click at [1516, 144] on span "Booked Call" at bounding box center [1498, 142] width 58 height 14
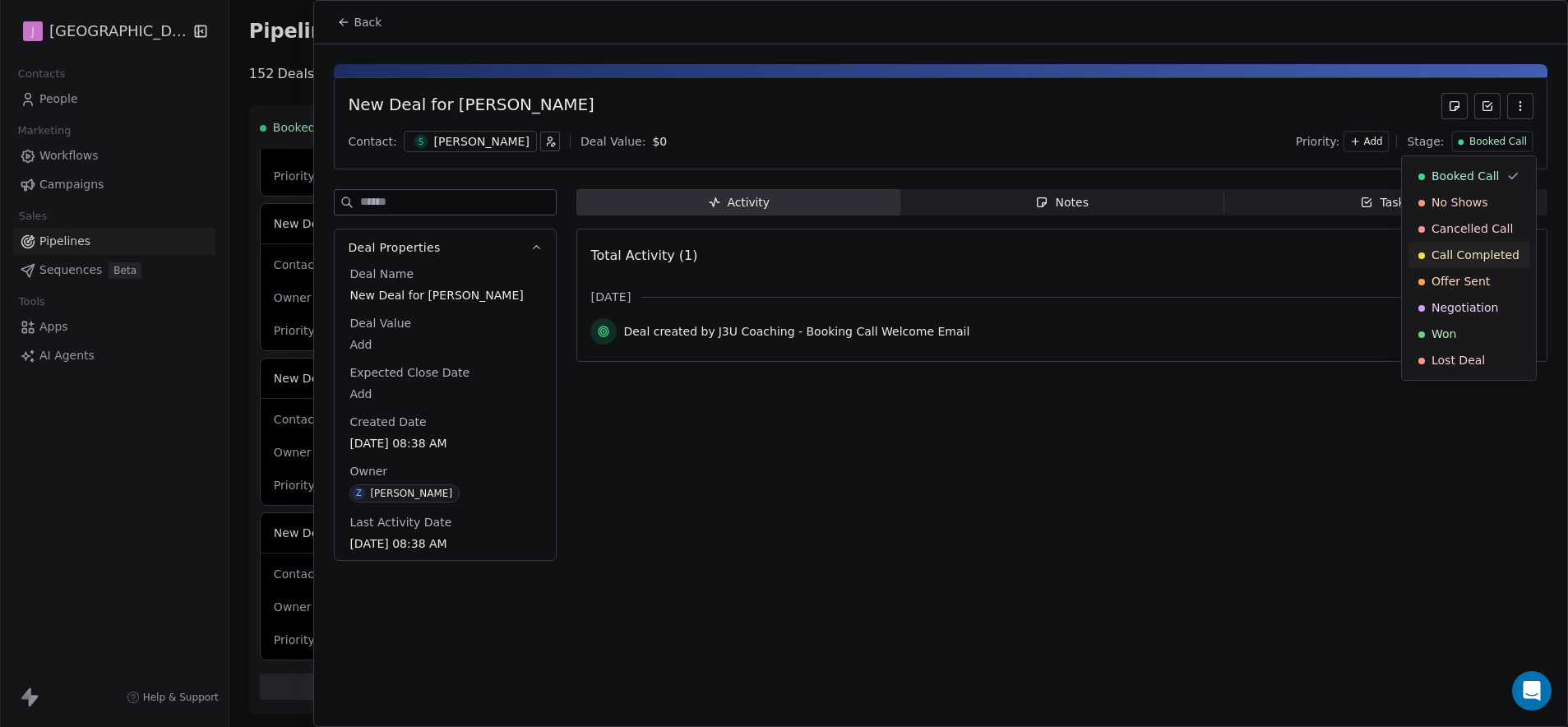
click at [1455, 252] on span "Call Completed" at bounding box center [1475, 255] width 88 height 17
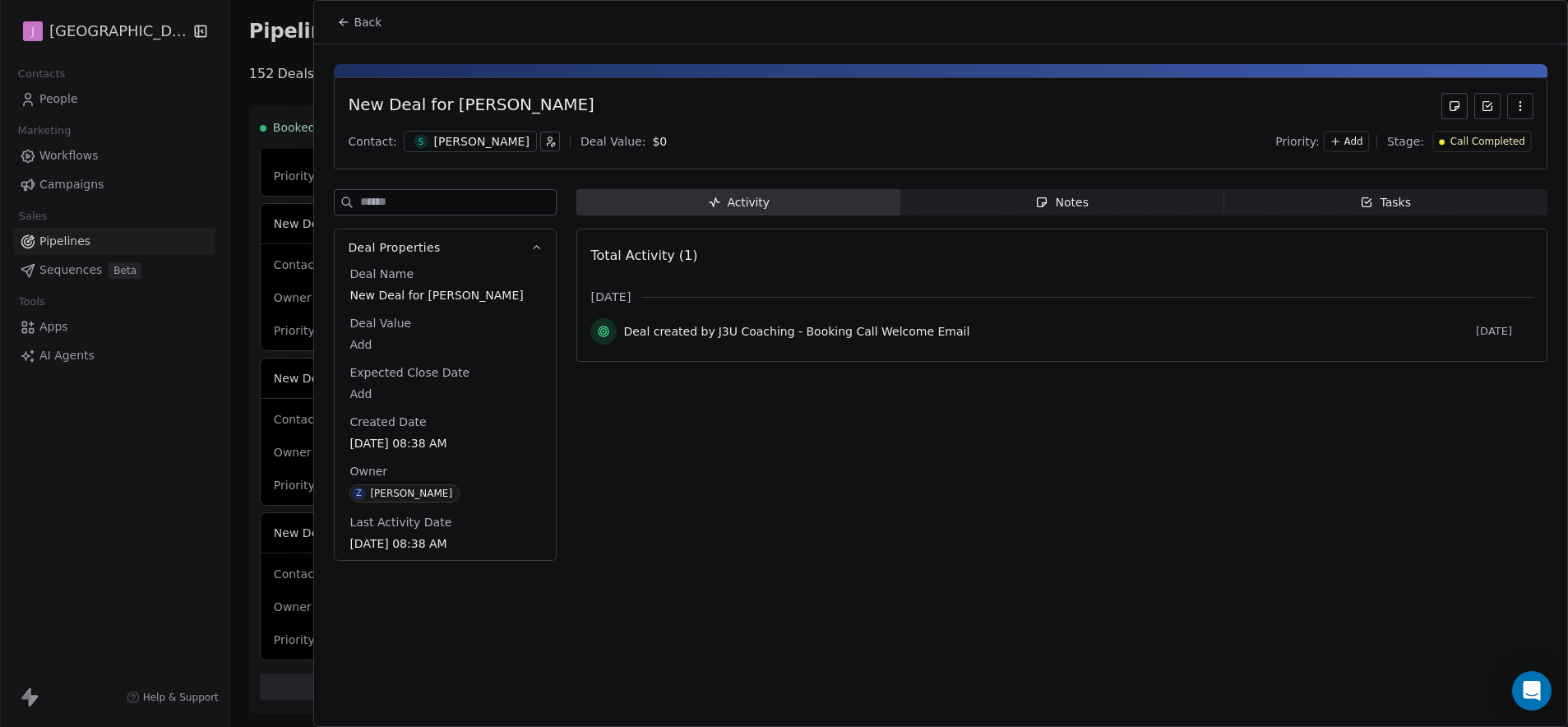
click at [386, 24] on button "Back" at bounding box center [359, 22] width 64 height 29
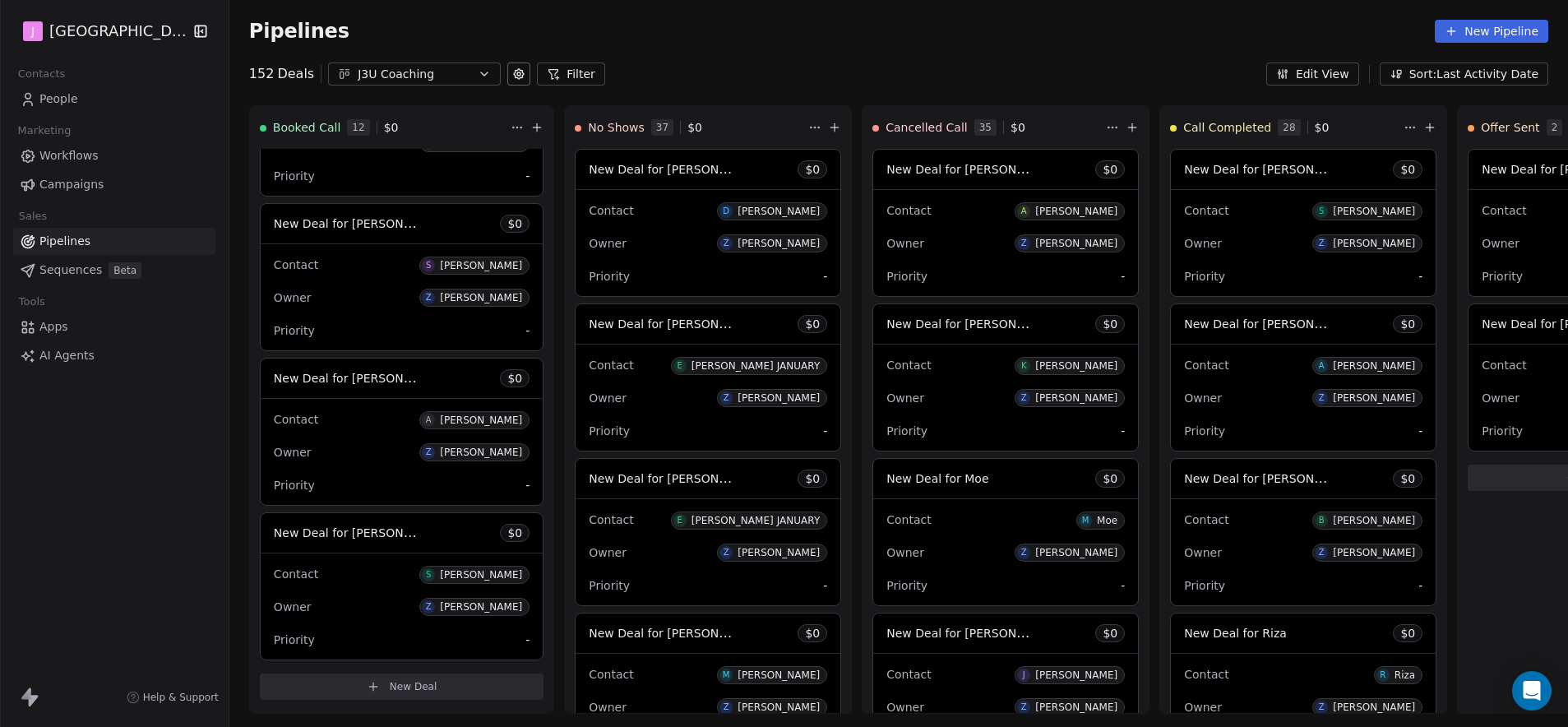
scroll to position [1183, 0]
click at [374, 531] on span "New Deal for [PERSON_NAME]" at bounding box center [360, 532] width 174 height 16
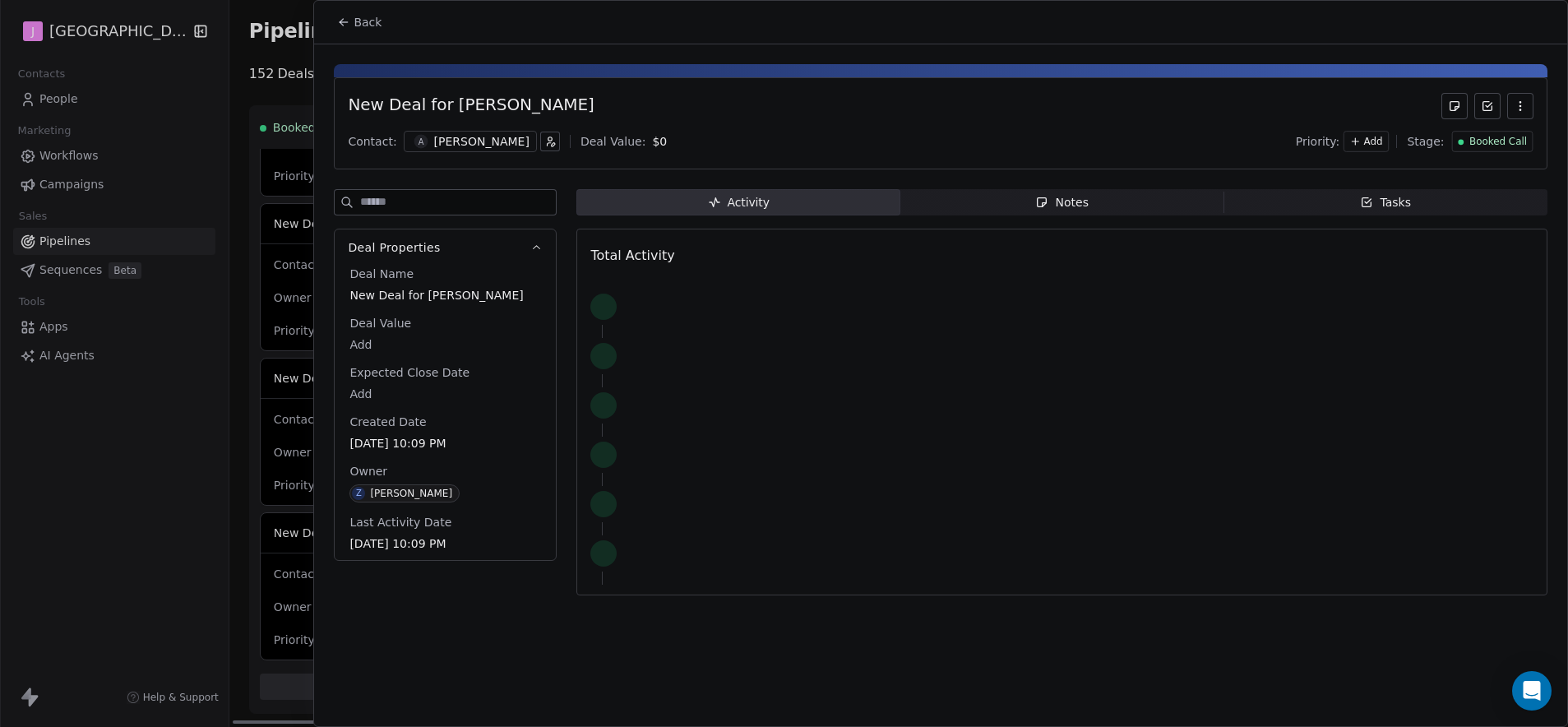
click at [1472, 139] on span "Booked Call" at bounding box center [1498, 142] width 58 height 14
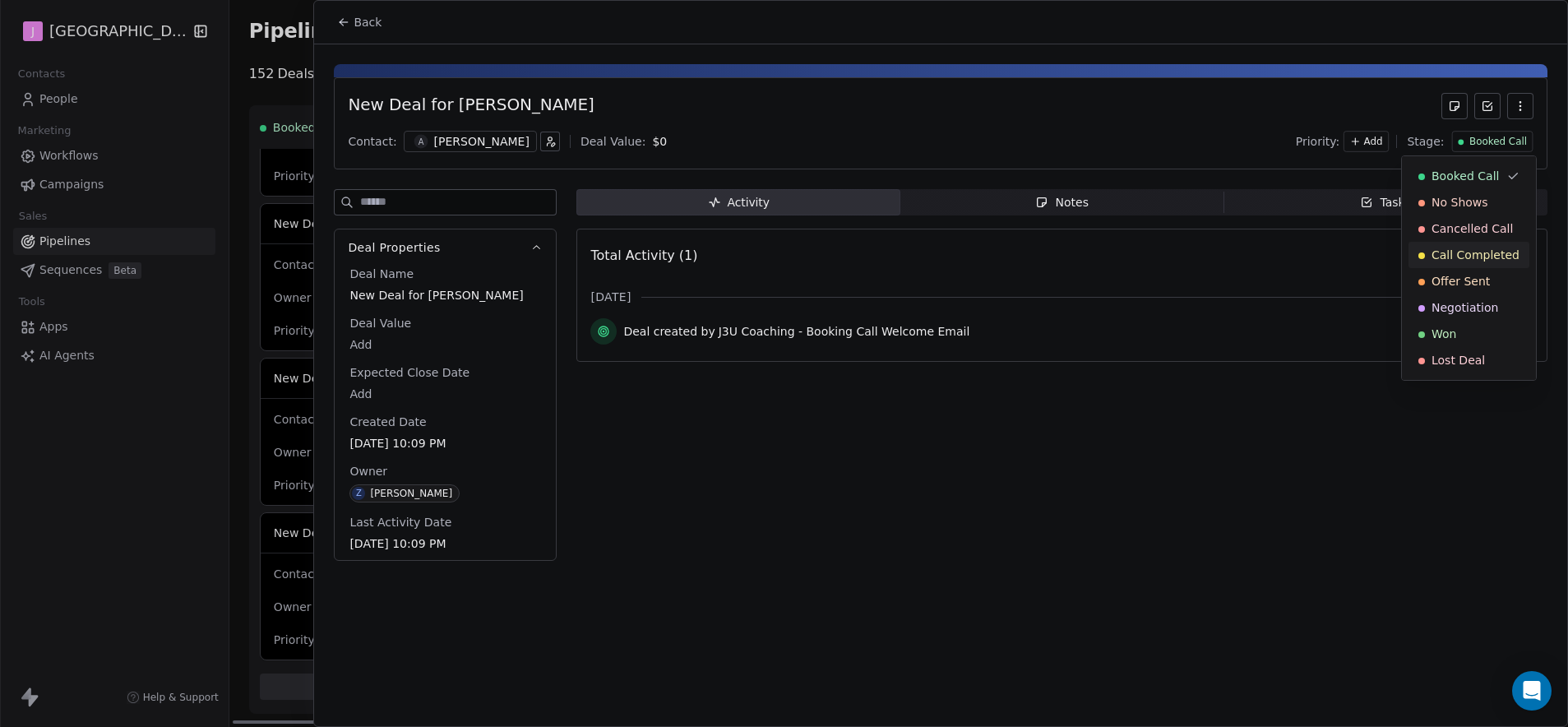
click at [1473, 252] on span "Call Completed" at bounding box center [1475, 255] width 88 height 17
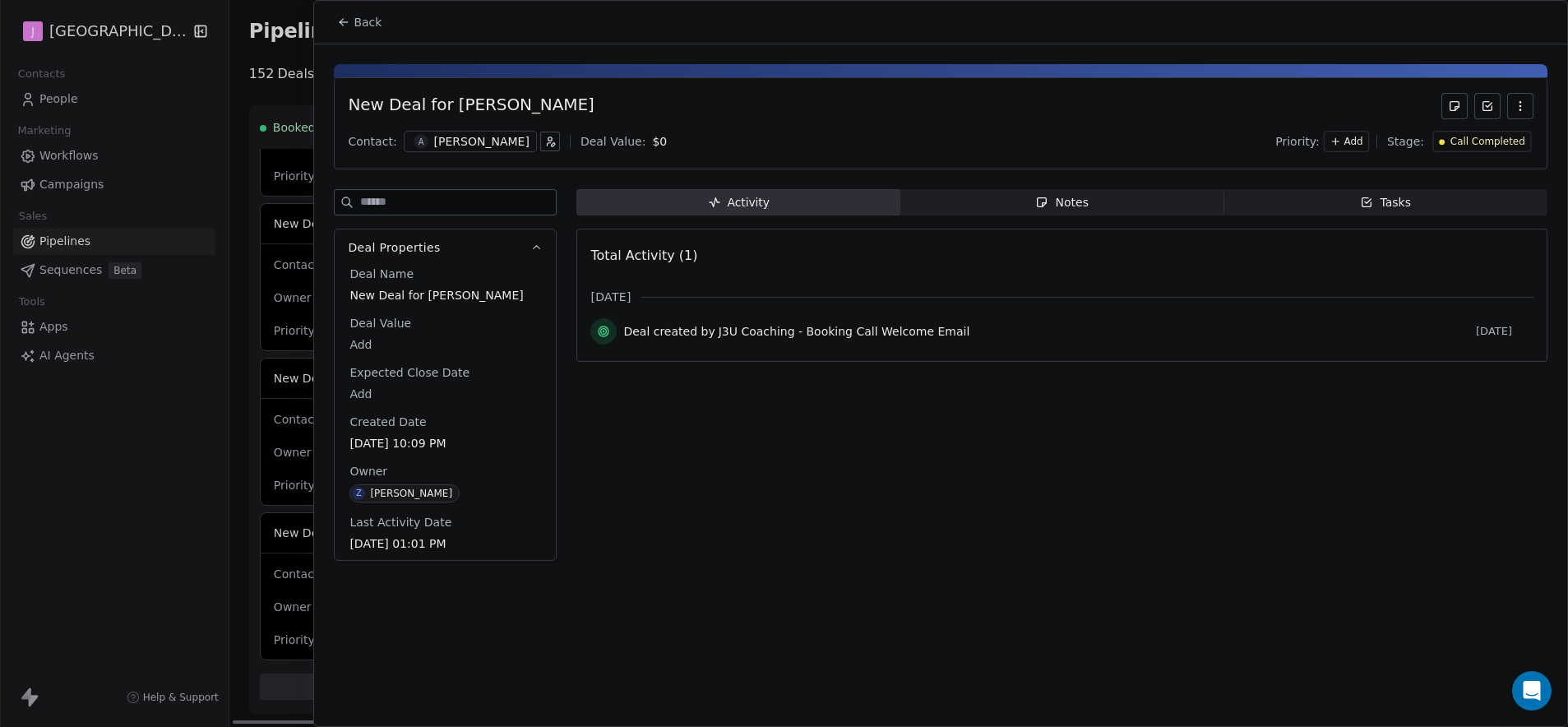
scroll to position [1028, 0]
click at [347, 16] on icon at bounding box center [344, 23] width 13 height 13
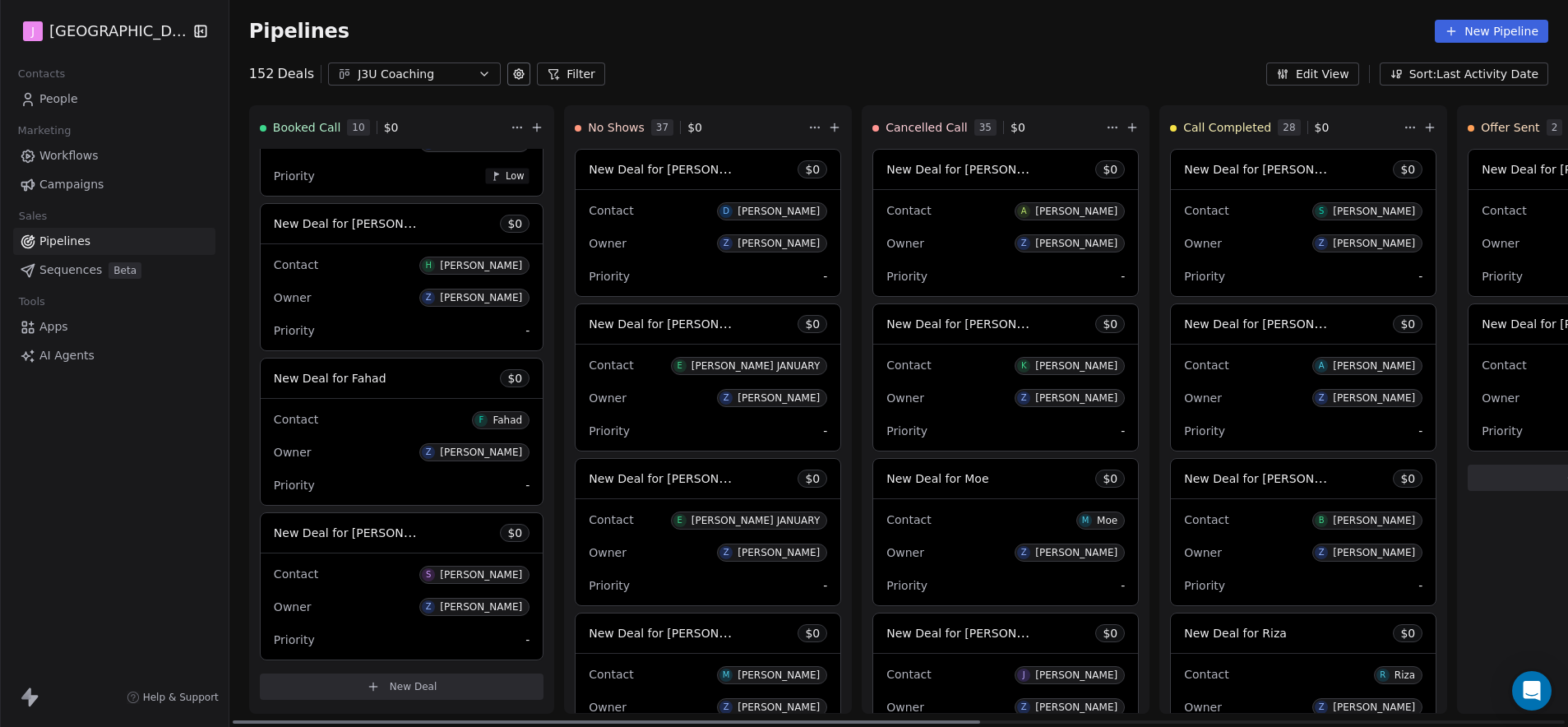
click at [92, 243] on link "Pipelines" at bounding box center [114, 241] width 202 height 27
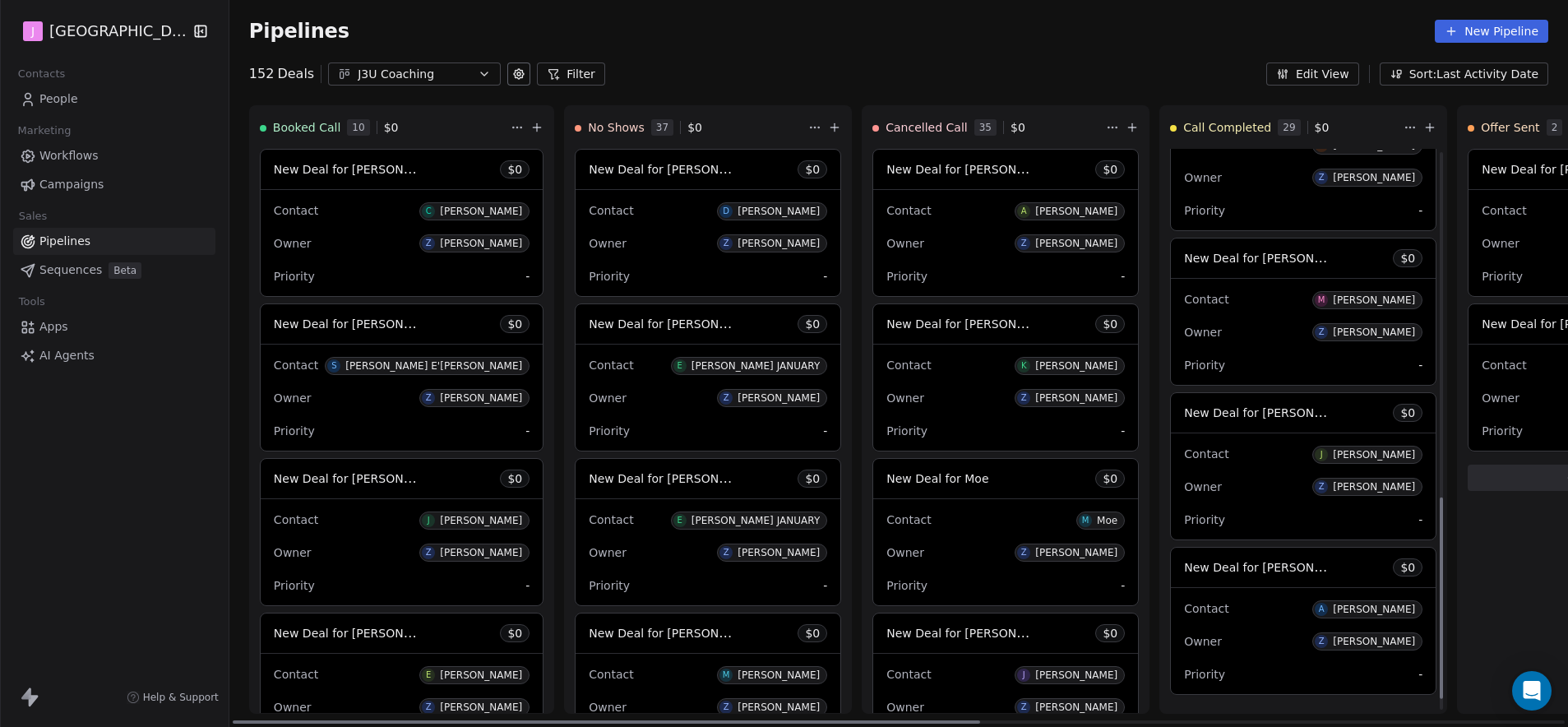
scroll to position [996, 0]
click at [1278, 558] on span "New Deal for [PERSON_NAME]" at bounding box center [1270, 565] width 174 height 16
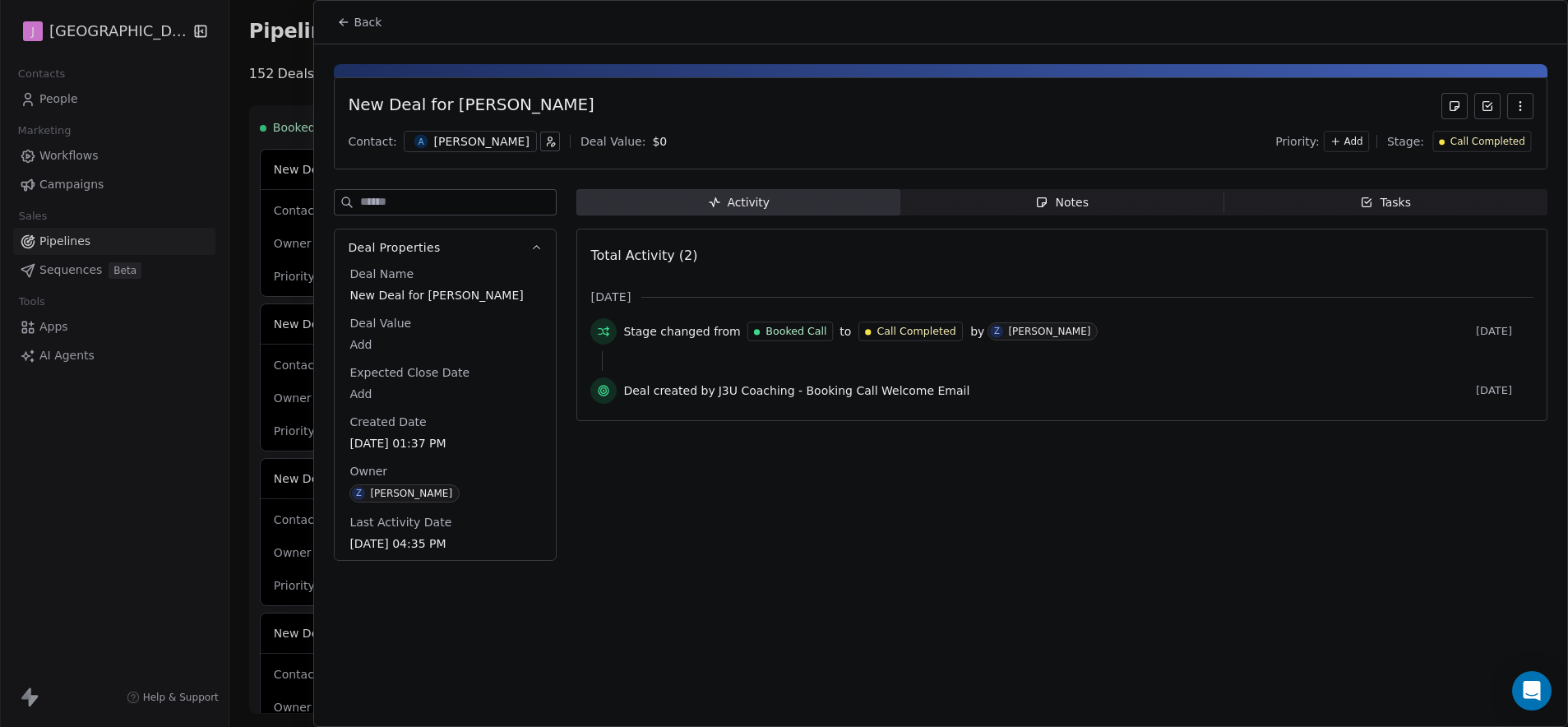
click at [367, 350] on body "J J3 University Contacts People Marketing Workflows Campaigns Sales Pipelines S…" at bounding box center [784, 364] width 1568 height 727
type input "***"
drag, startPoint x: 816, startPoint y: 565, endPoint x: 1019, endPoint y: 324, distance: 315.1
click at [816, 564] on html "J J3 University Contacts People Marketing Workflows Campaigns Sales Pipelines S…" at bounding box center [784, 364] width 1568 height 727
click at [1481, 147] on span "Call Completed" at bounding box center [1487, 142] width 75 height 14
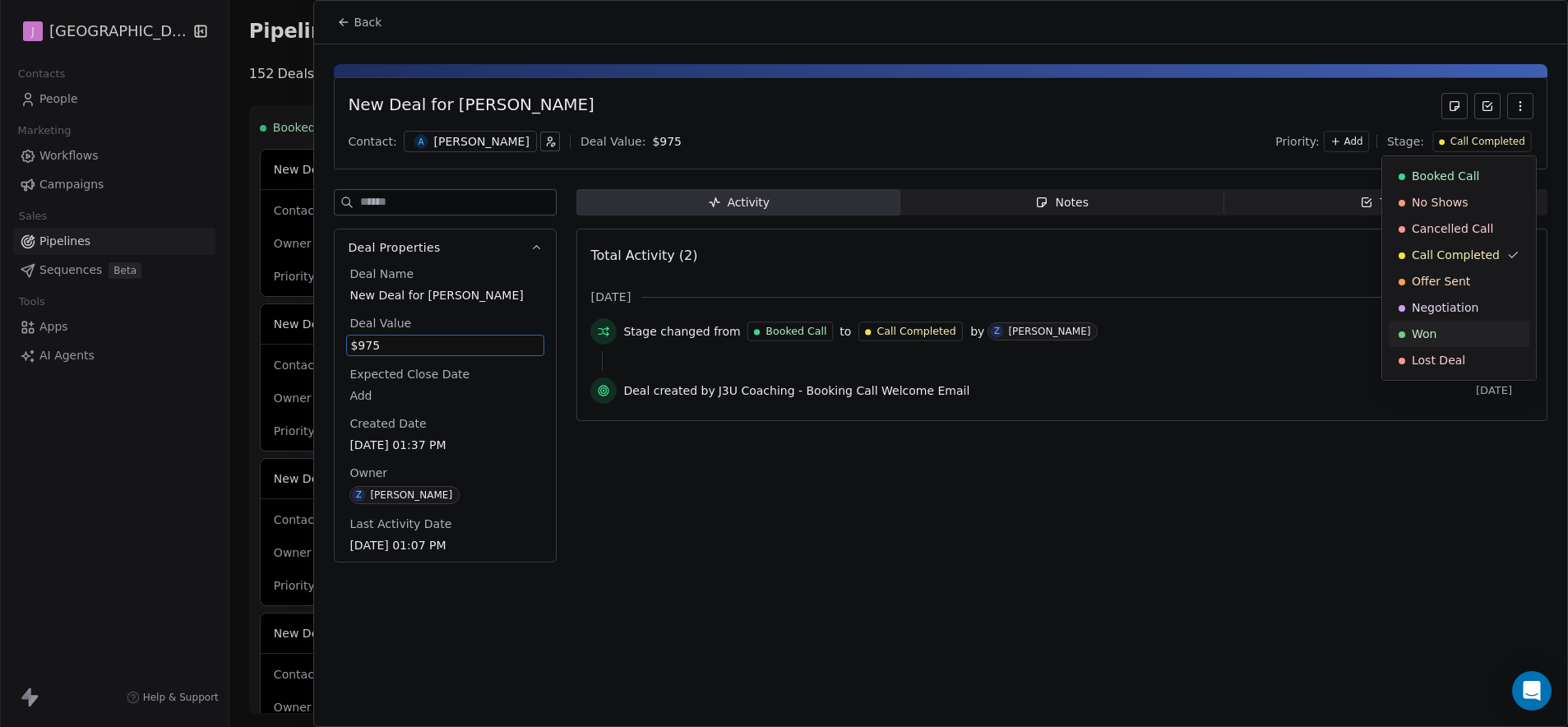
click at [1446, 326] on div "Won" at bounding box center [1459, 333] width 141 height 26
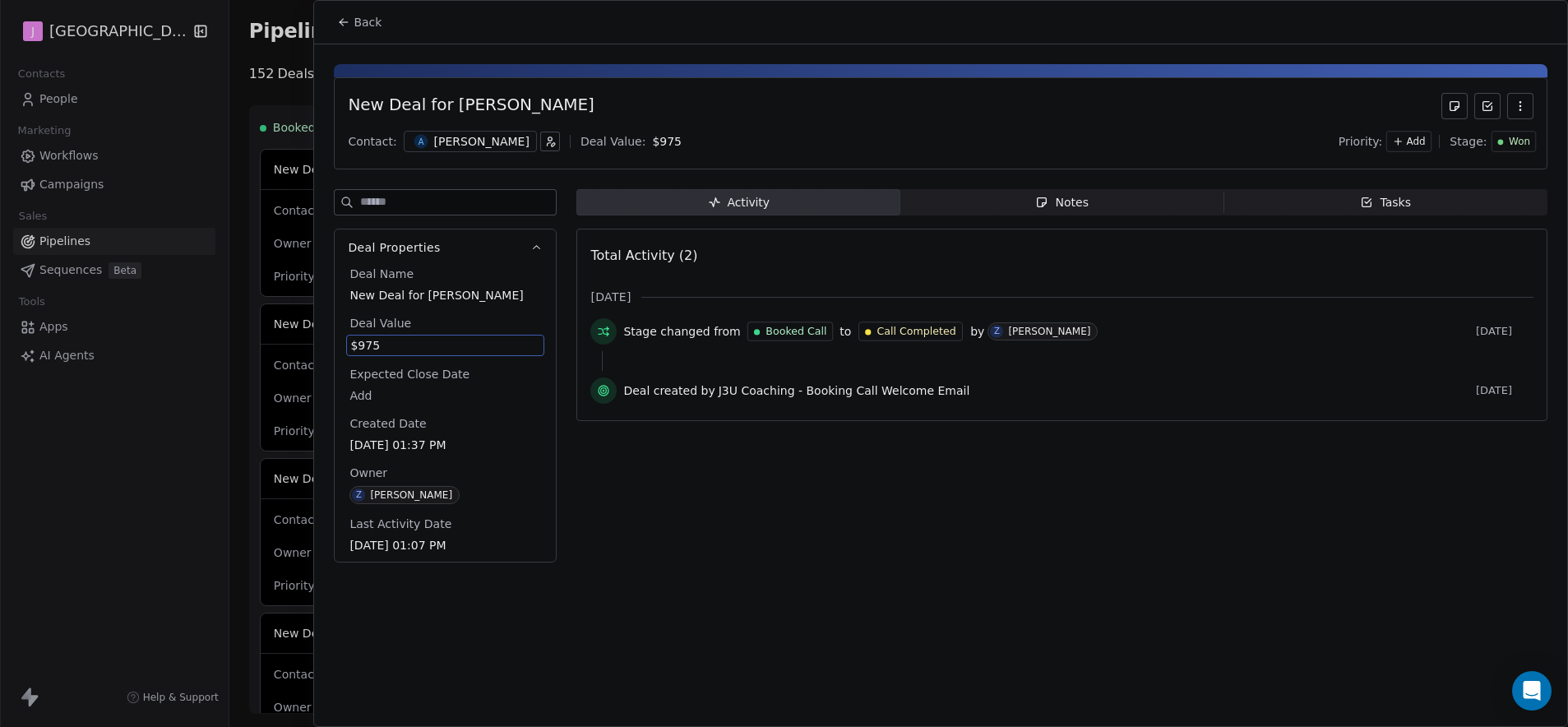
click at [382, 26] on button "Back" at bounding box center [359, 22] width 64 height 29
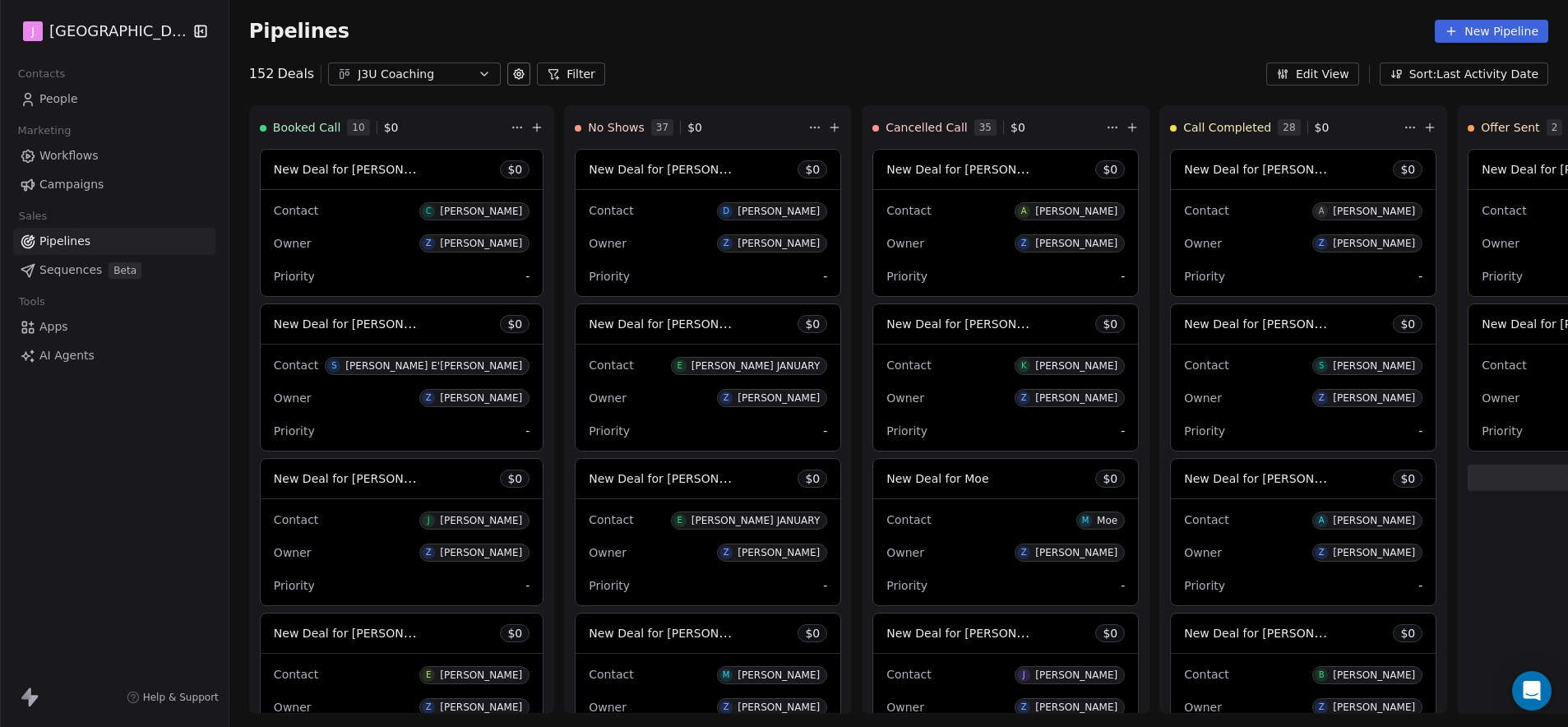
click at [75, 152] on span "Workflows" at bounding box center [69, 155] width 60 height 18
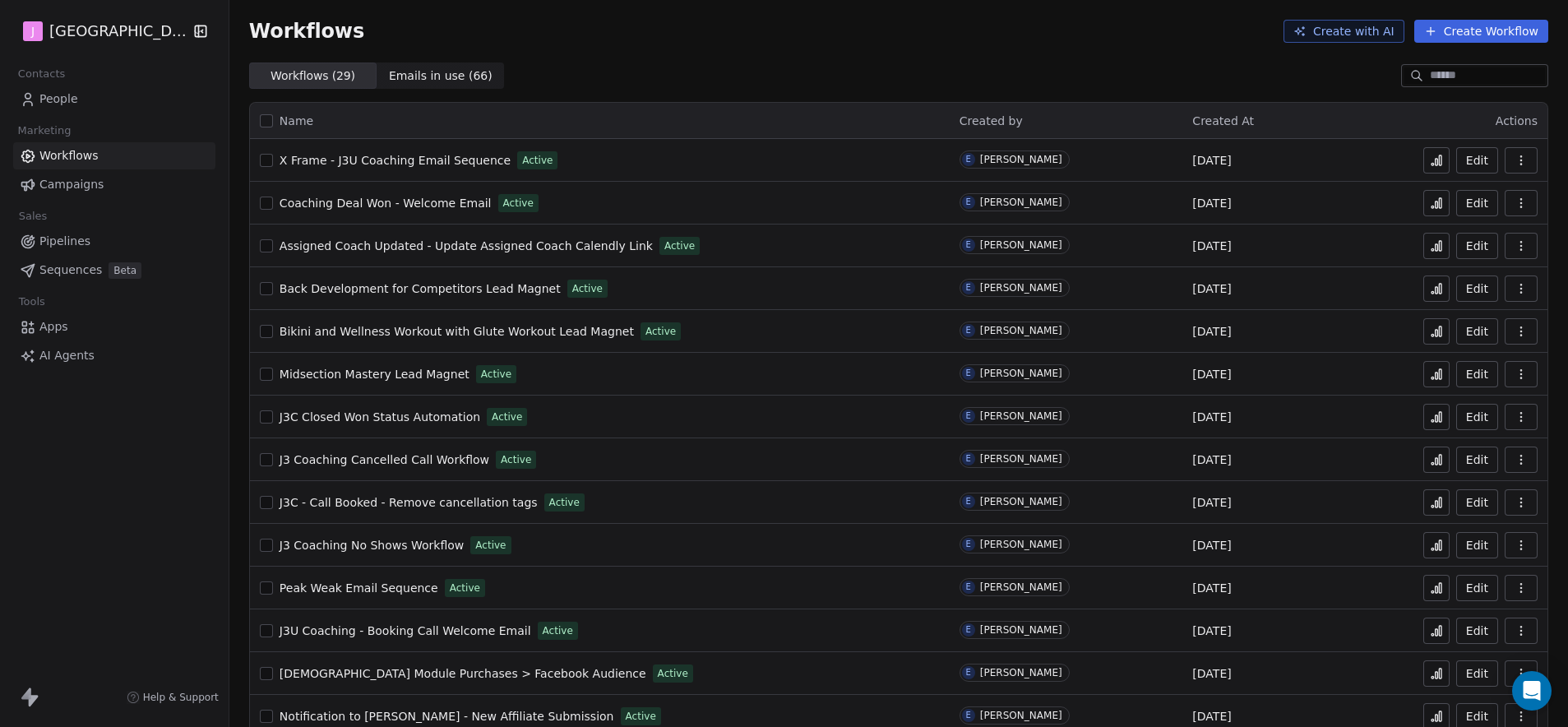
click at [72, 98] on span "People" at bounding box center [59, 99] width 39 height 18
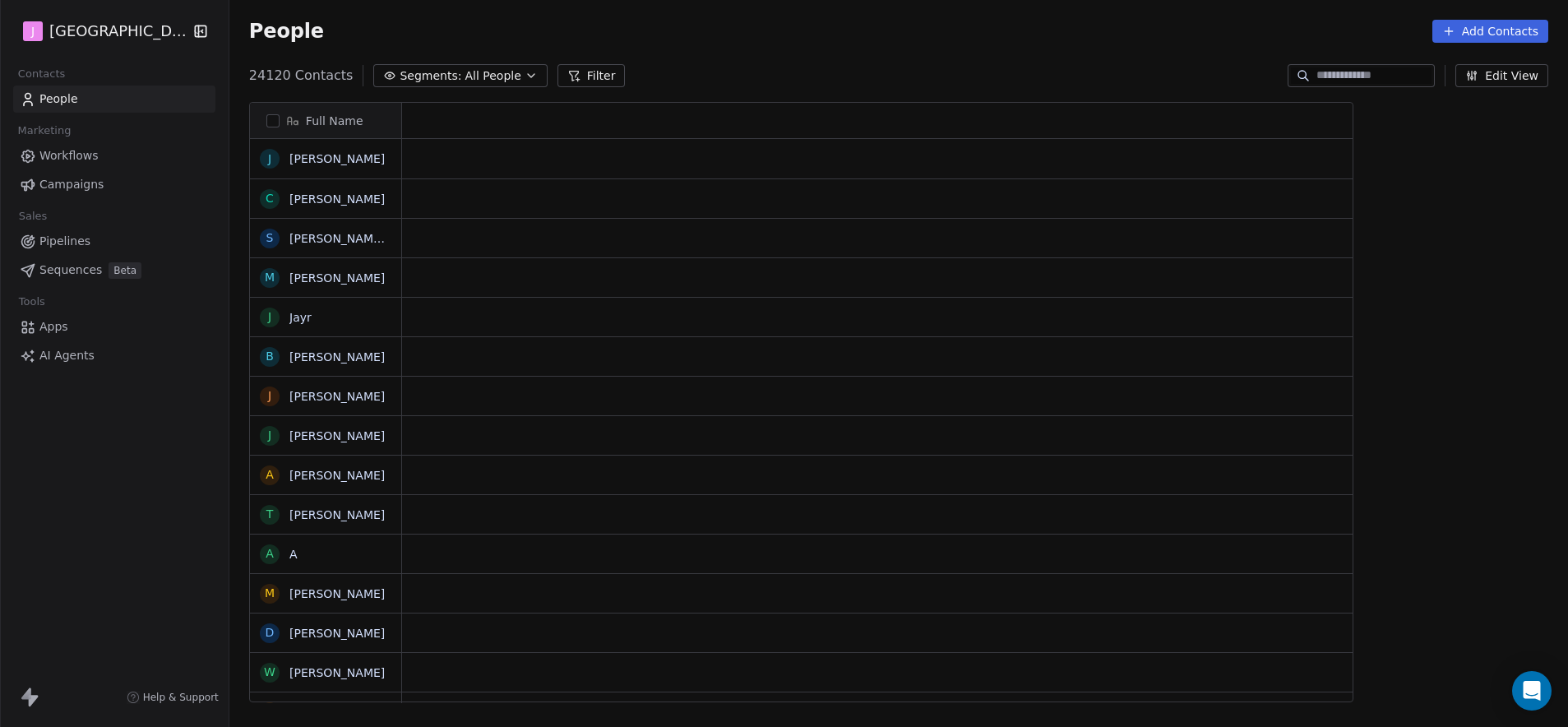
scroll to position [628, 1334]
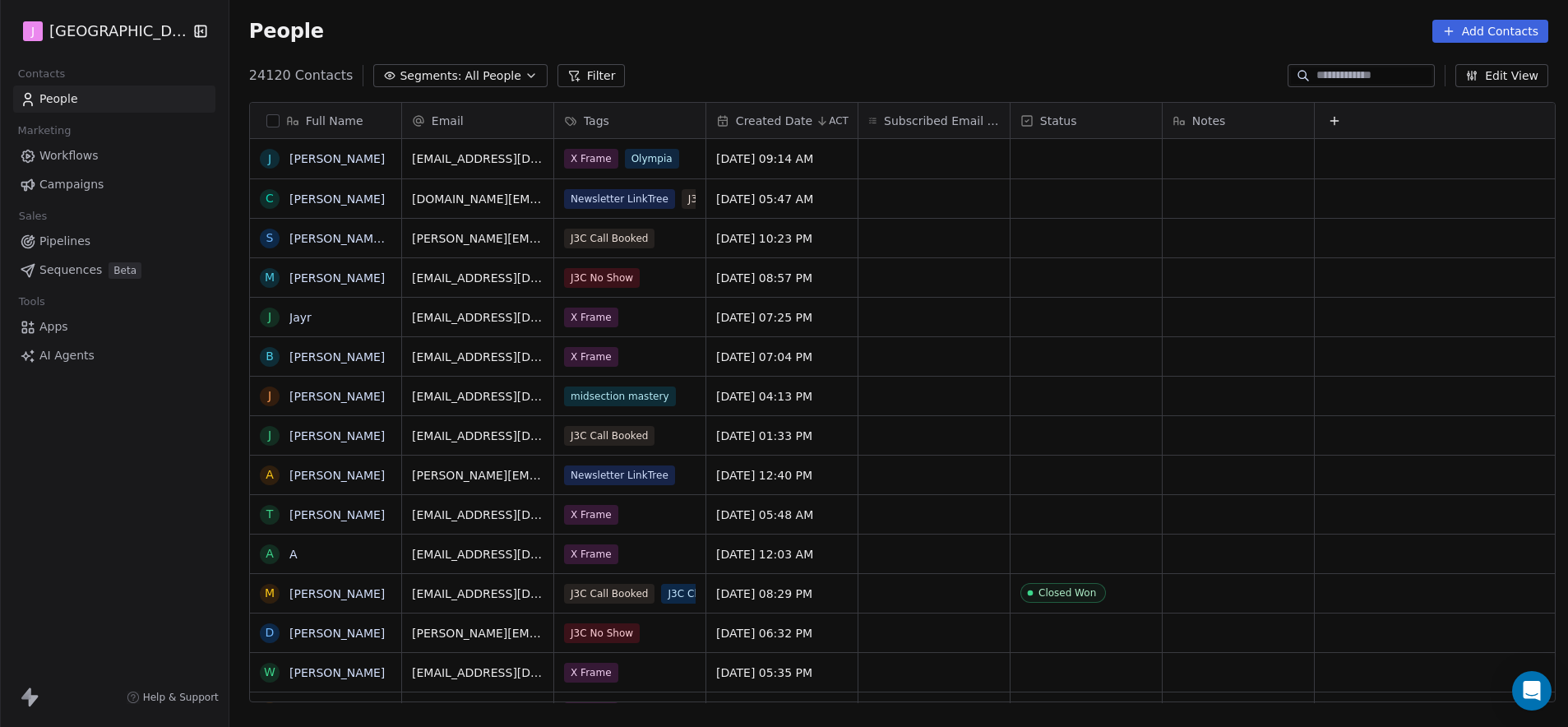
click at [1344, 64] on div at bounding box center [1361, 75] width 147 height 23
paste input "**********"
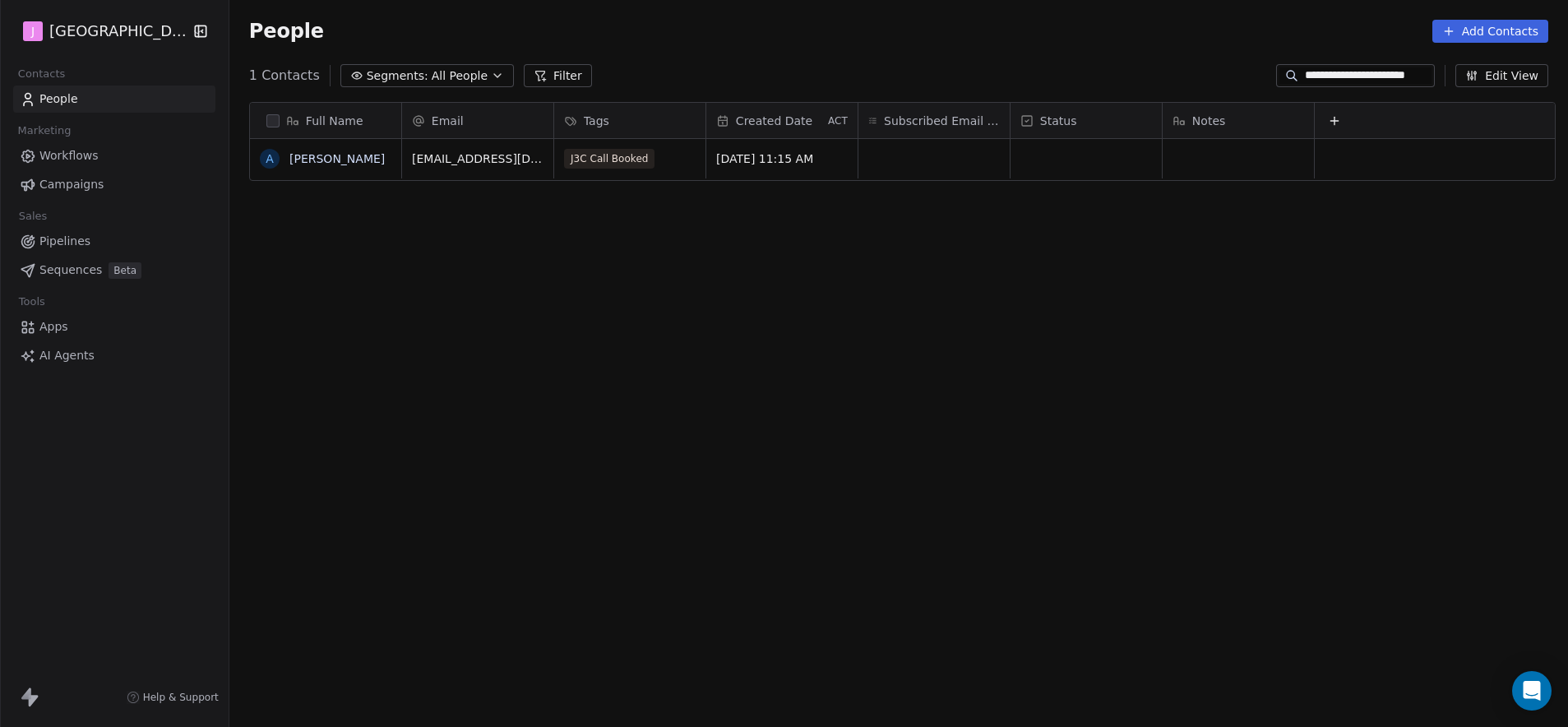
type input "**********"
click at [1024, 172] on div "grid" at bounding box center [1086, 159] width 151 height 39
click at [1053, 174] on div "grid" at bounding box center [1086, 159] width 151 height 39
click at [1053, 170] on div "grid" at bounding box center [1086, 159] width 151 height 39
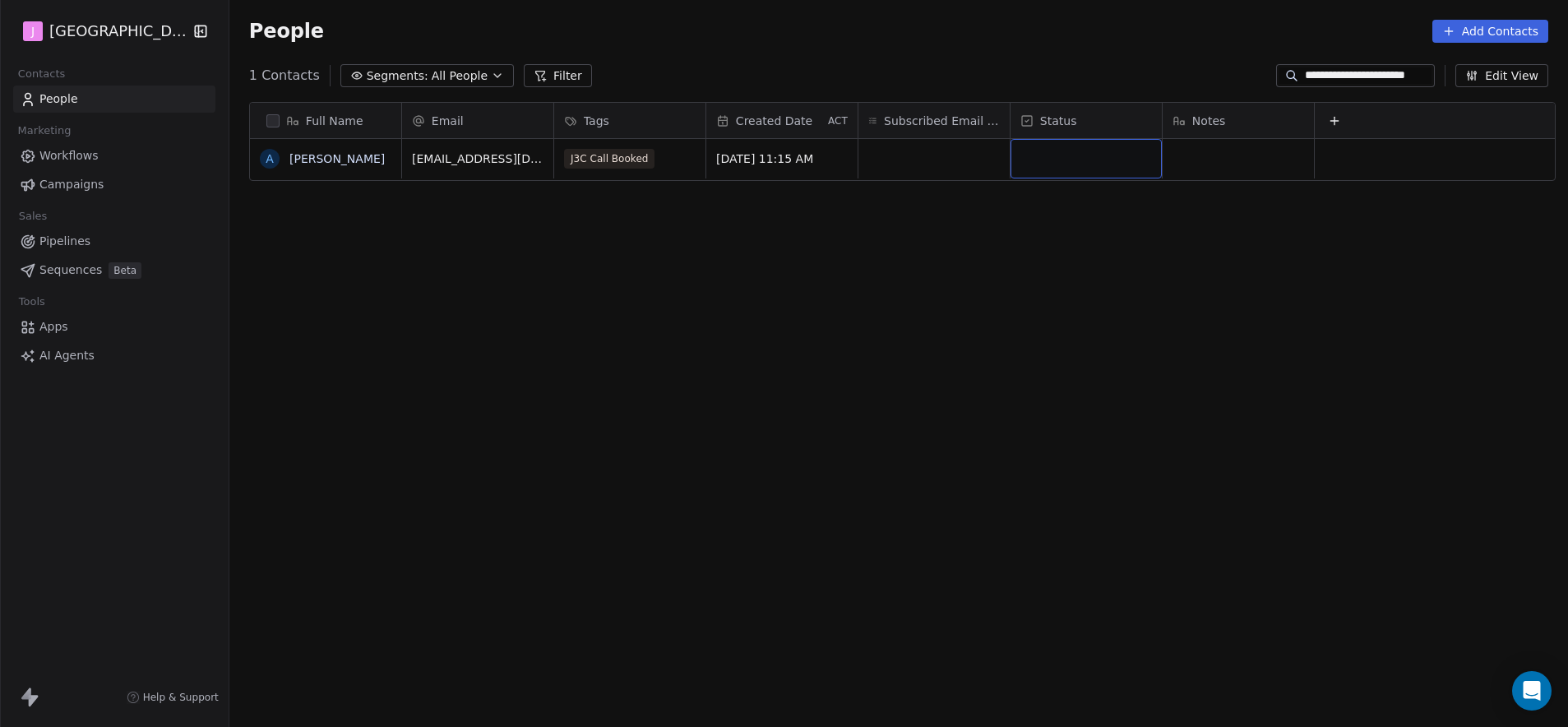
click at [1053, 169] on div "grid" at bounding box center [1086, 159] width 151 height 39
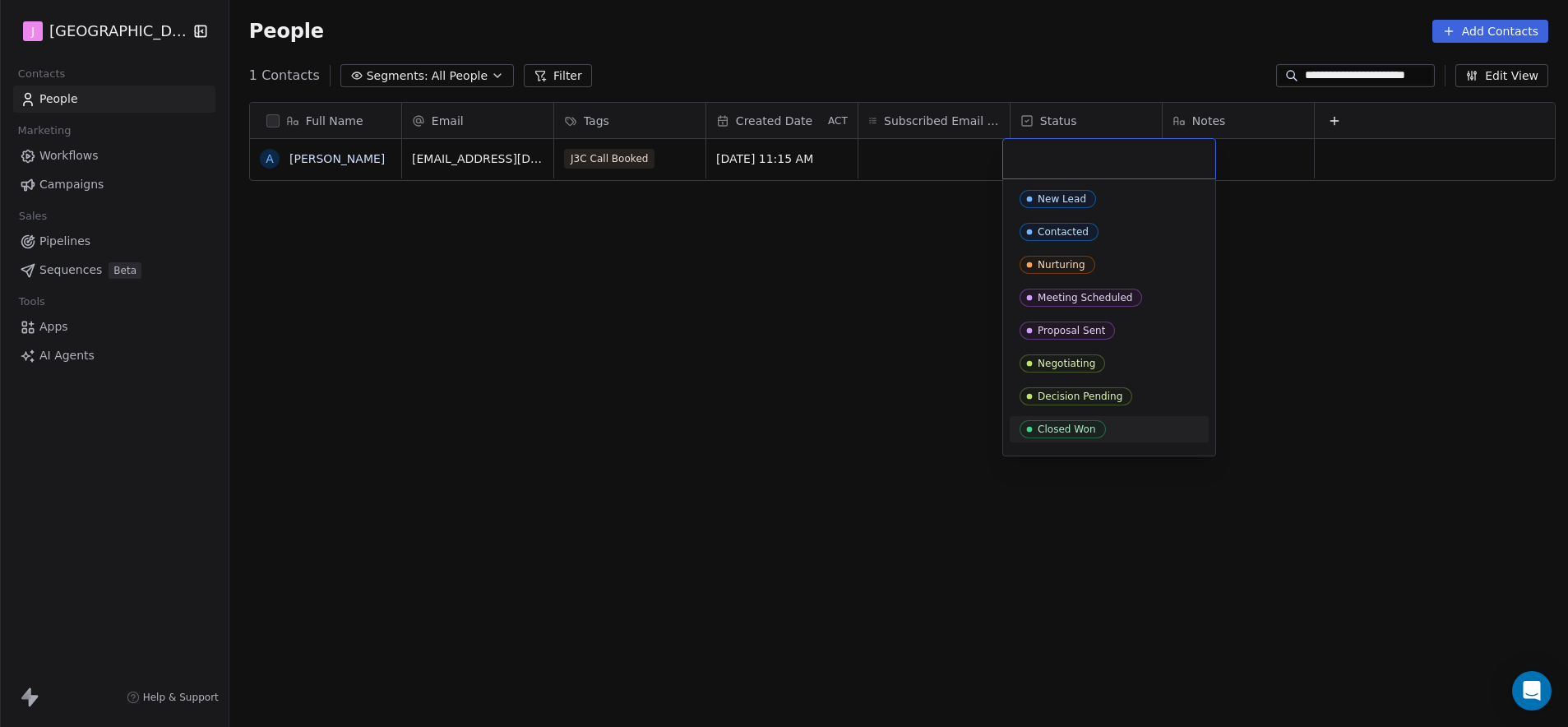
drag, startPoint x: 1076, startPoint y: 426, endPoint x: 919, endPoint y: 357, distance: 171.5
click at [1076, 425] on div "Closed Won" at bounding box center [1067, 430] width 59 height 12
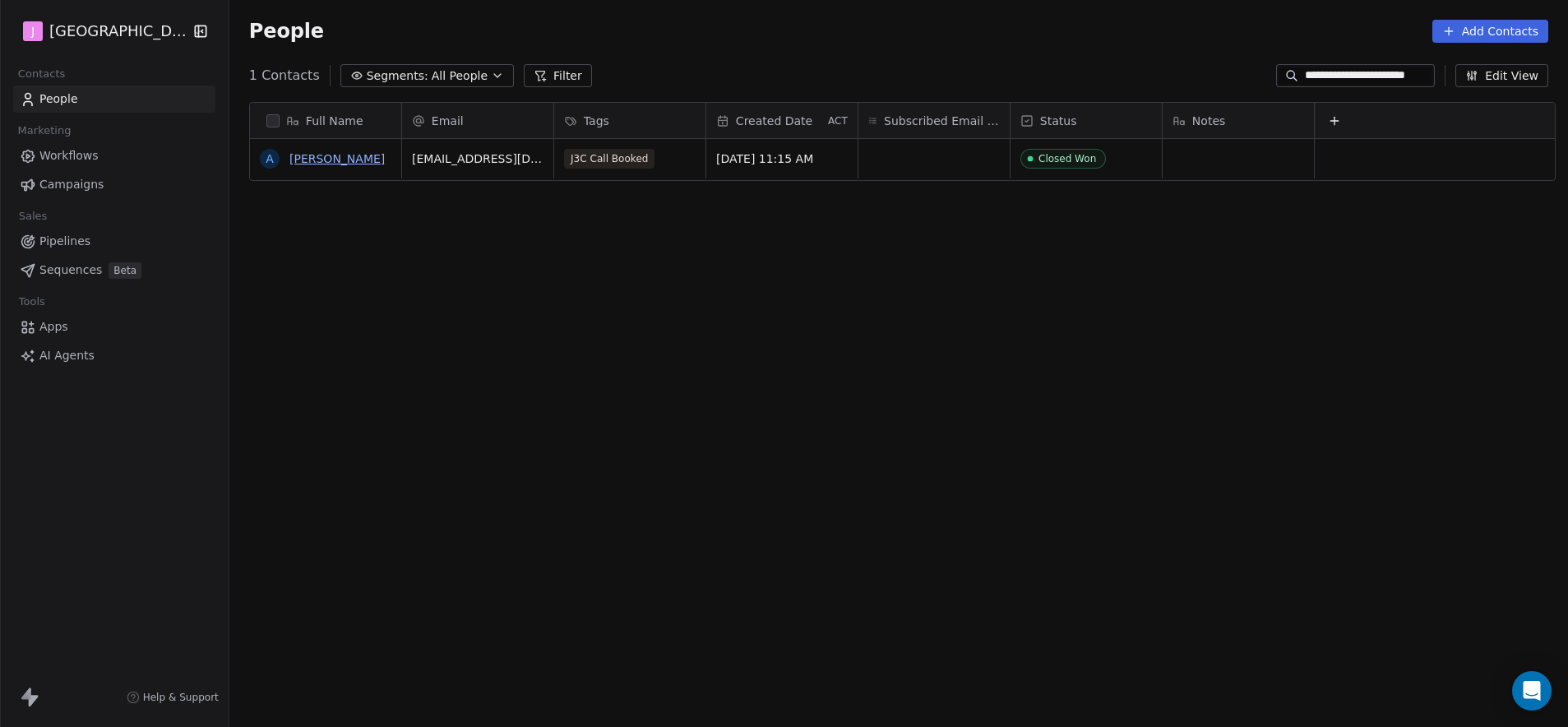
click at [336, 162] on link "[PERSON_NAME]" at bounding box center [337, 159] width 96 height 13
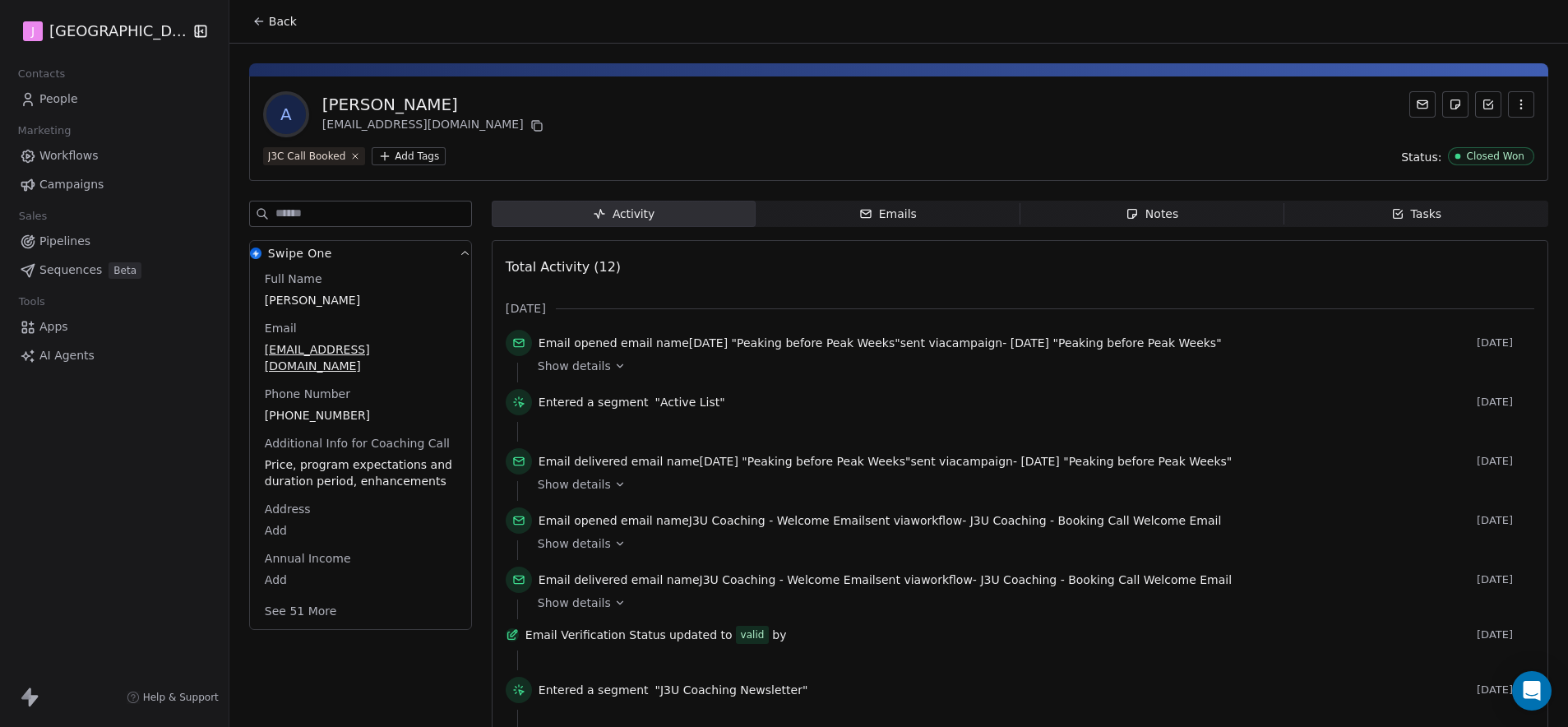
click at [302, 598] on button "See 51 More" at bounding box center [301, 611] width 92 height 29
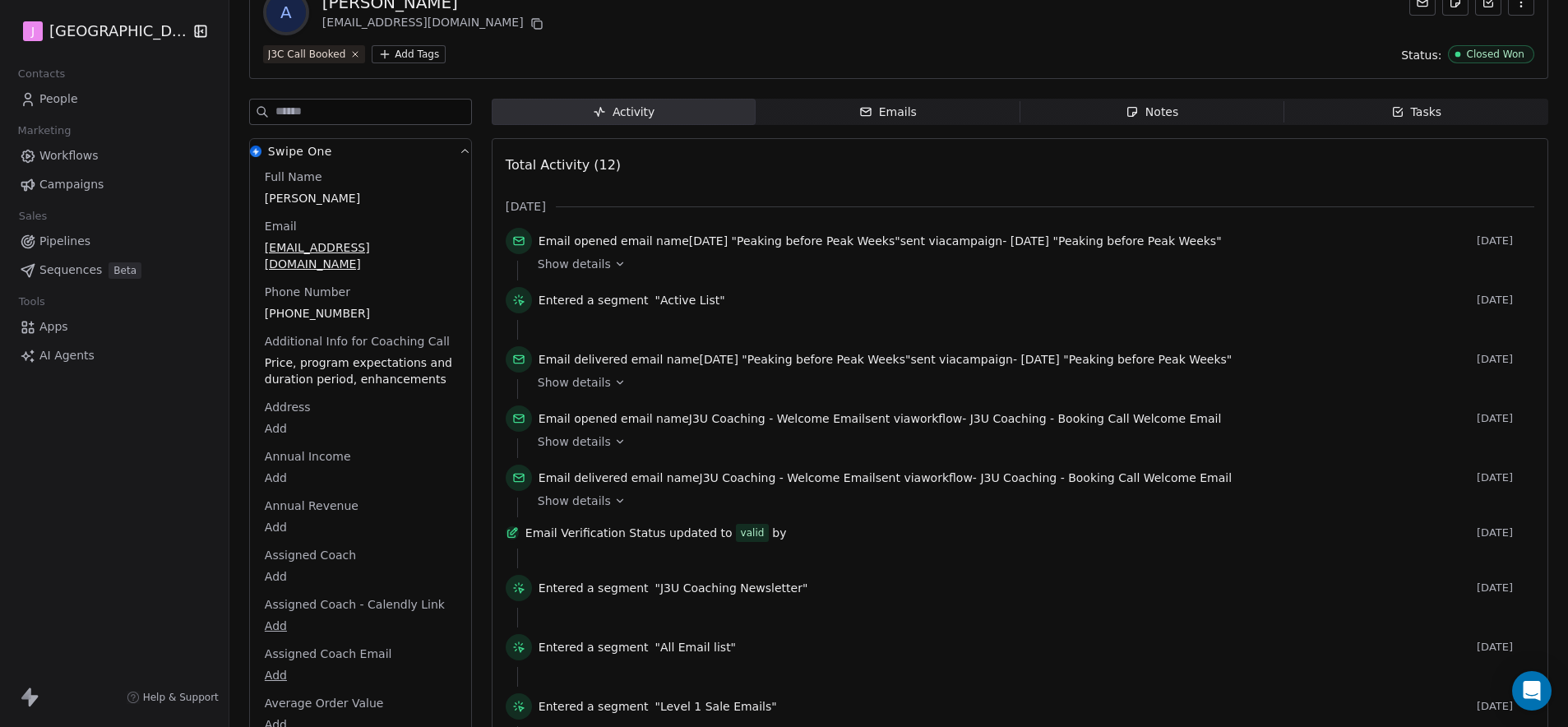
scroll to position [129, 0]
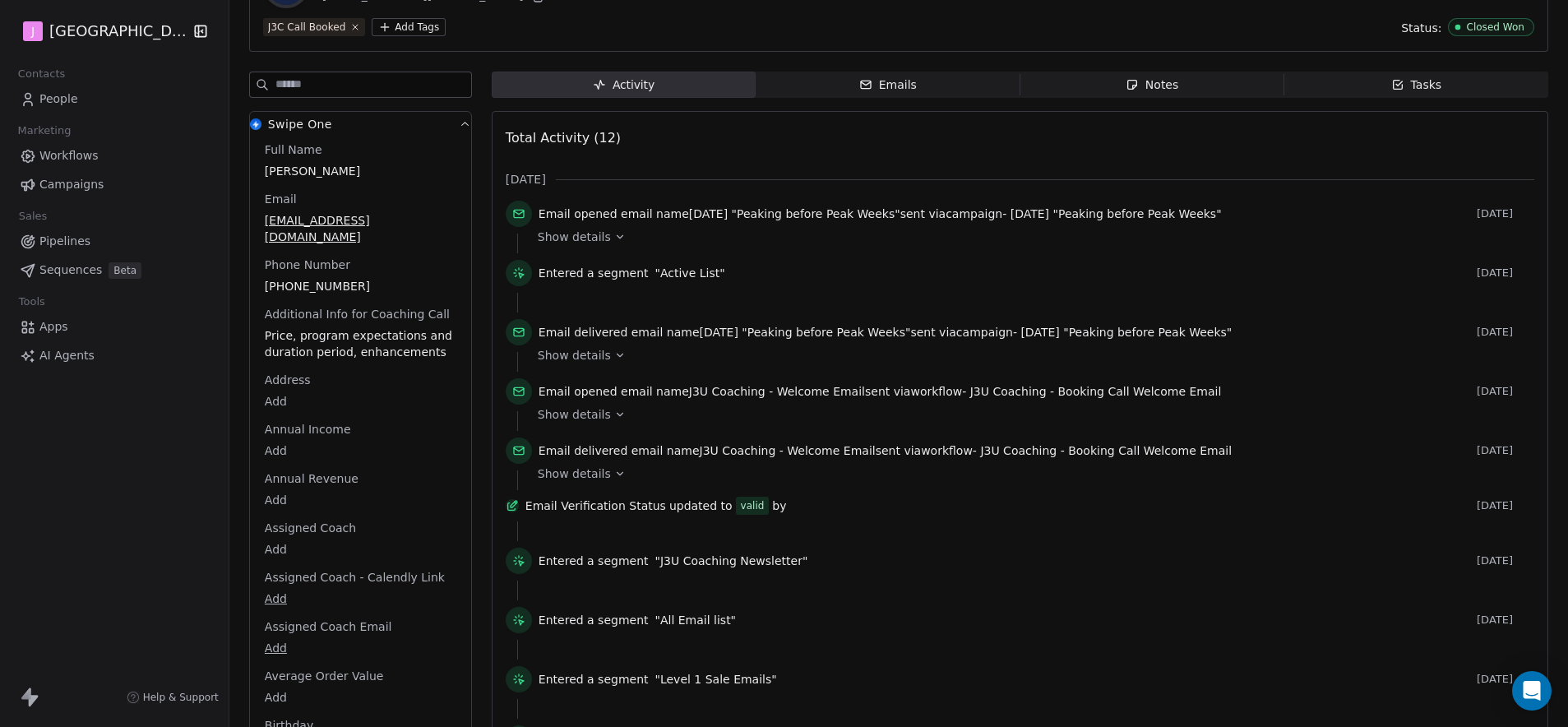
click at [272, 534] on body "J J3 University Contacts People Marketing Workflows Campaigns Sales Pipelines S…" at bounding box center [784, 364] width 1568 height 727
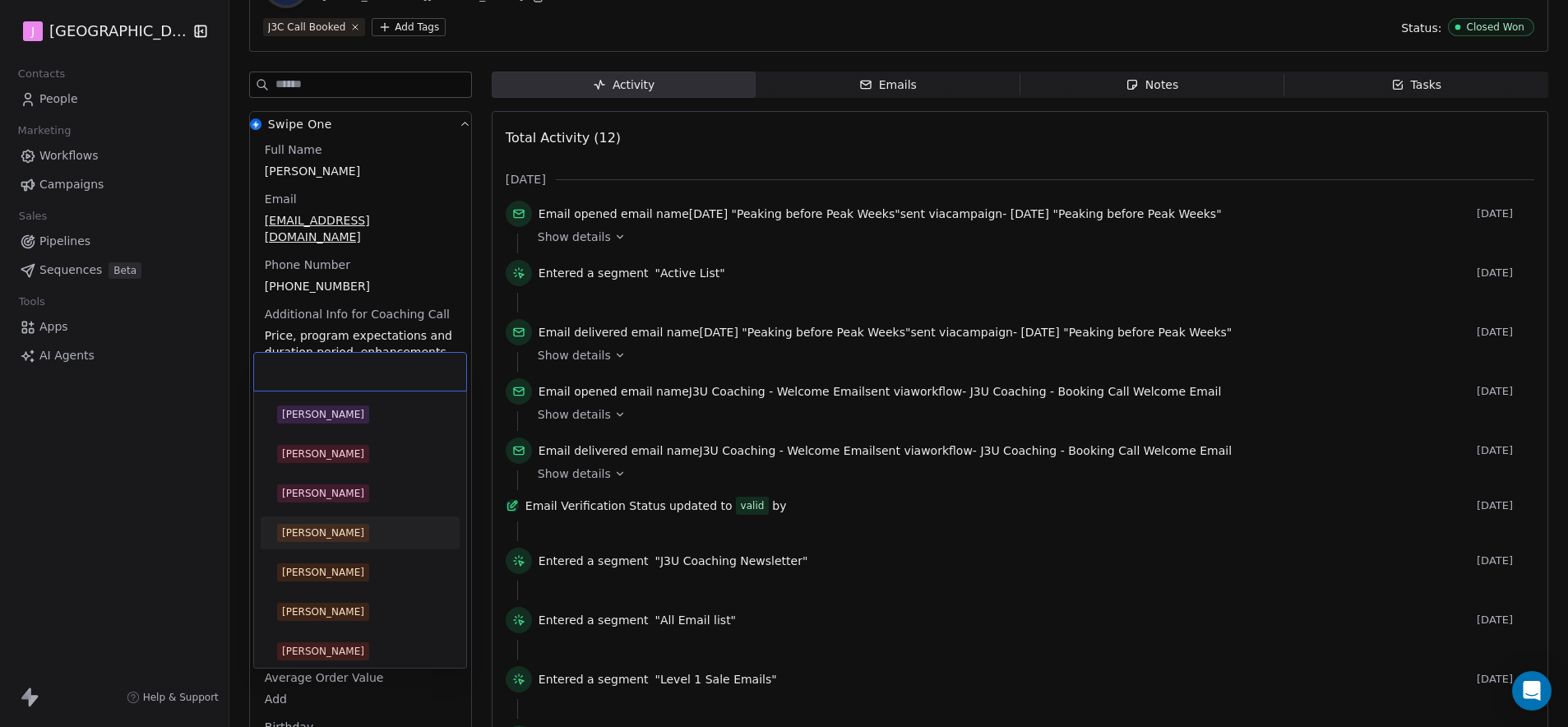
scroll to position [300, 0]
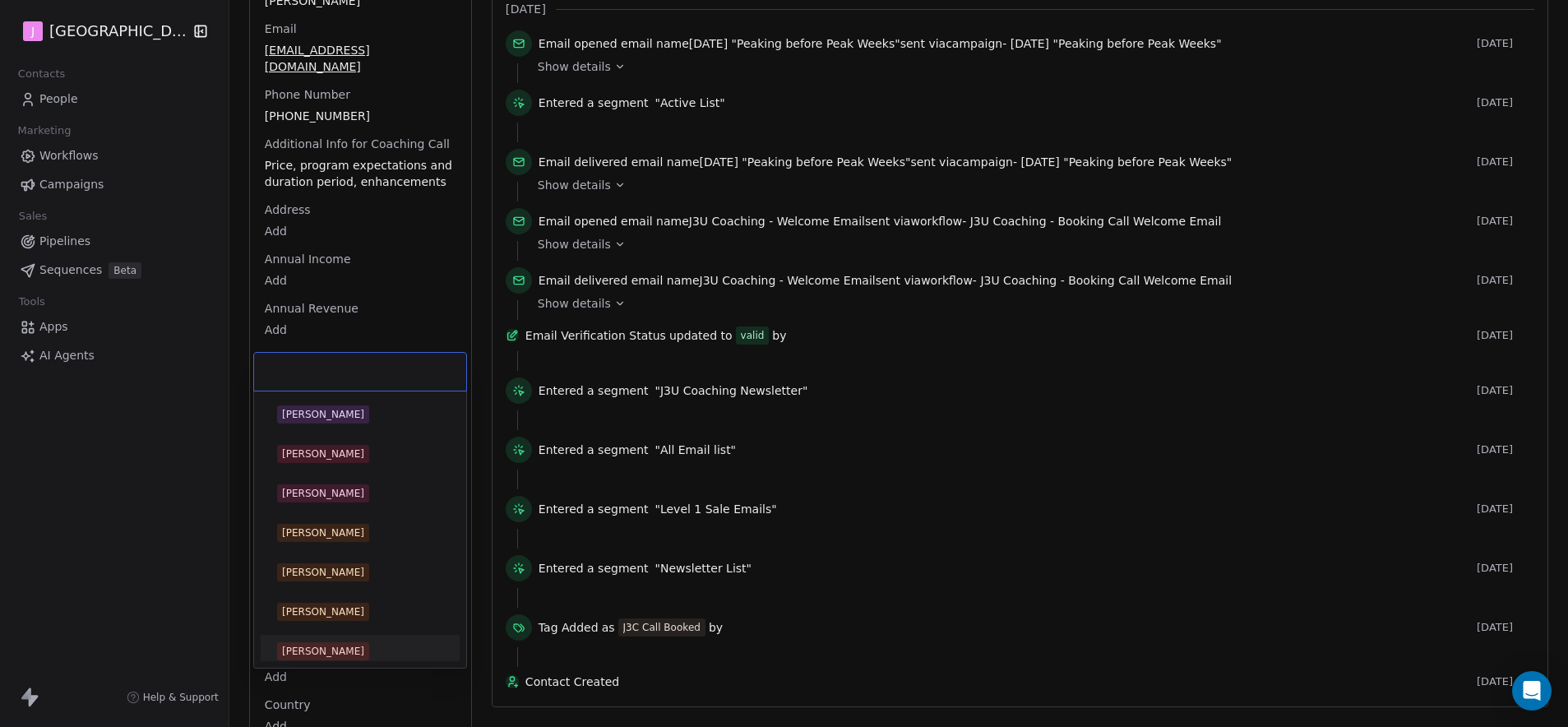
click at [357, 661] on div "[PERSON_NAME]" at bounding box center [360, 651] width 185 height 26
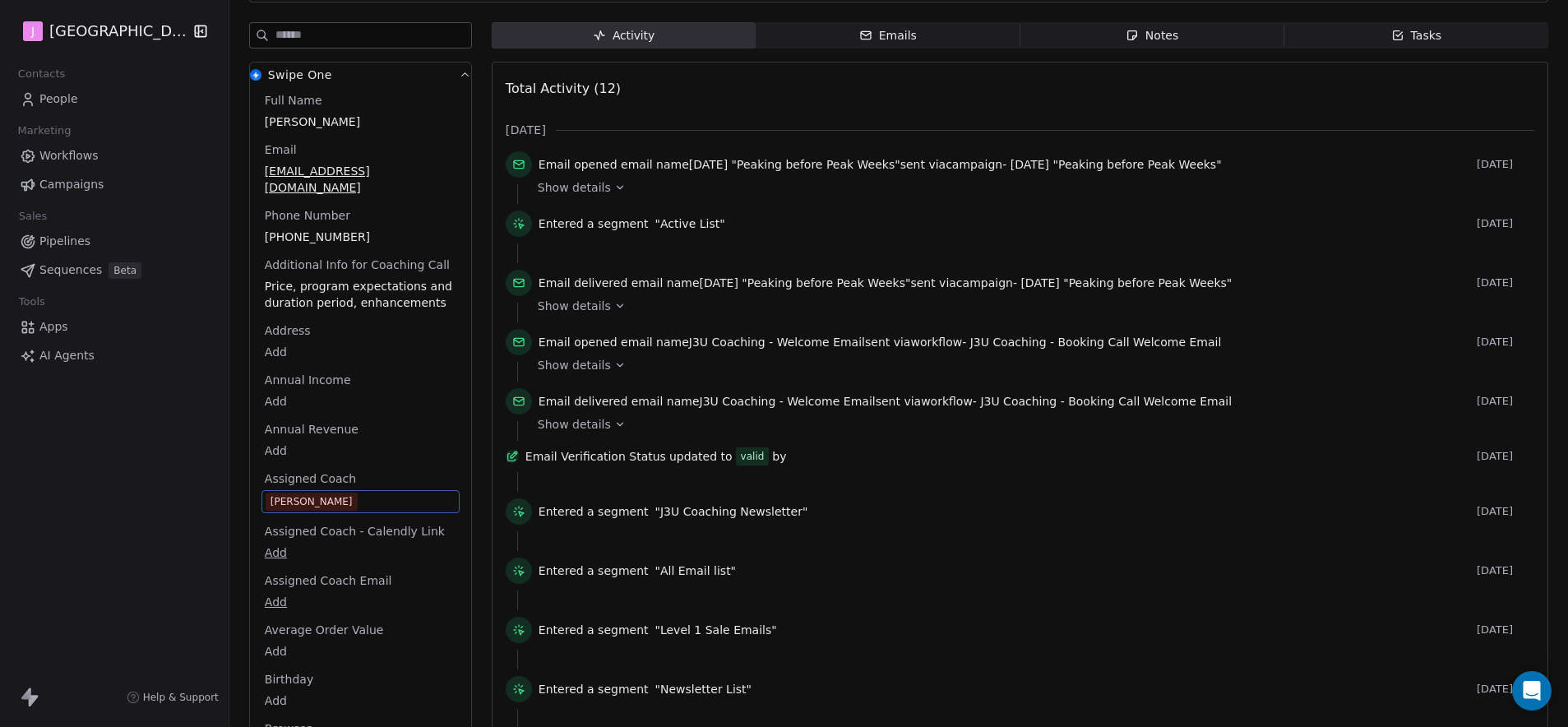
scroll to position [0, 0]
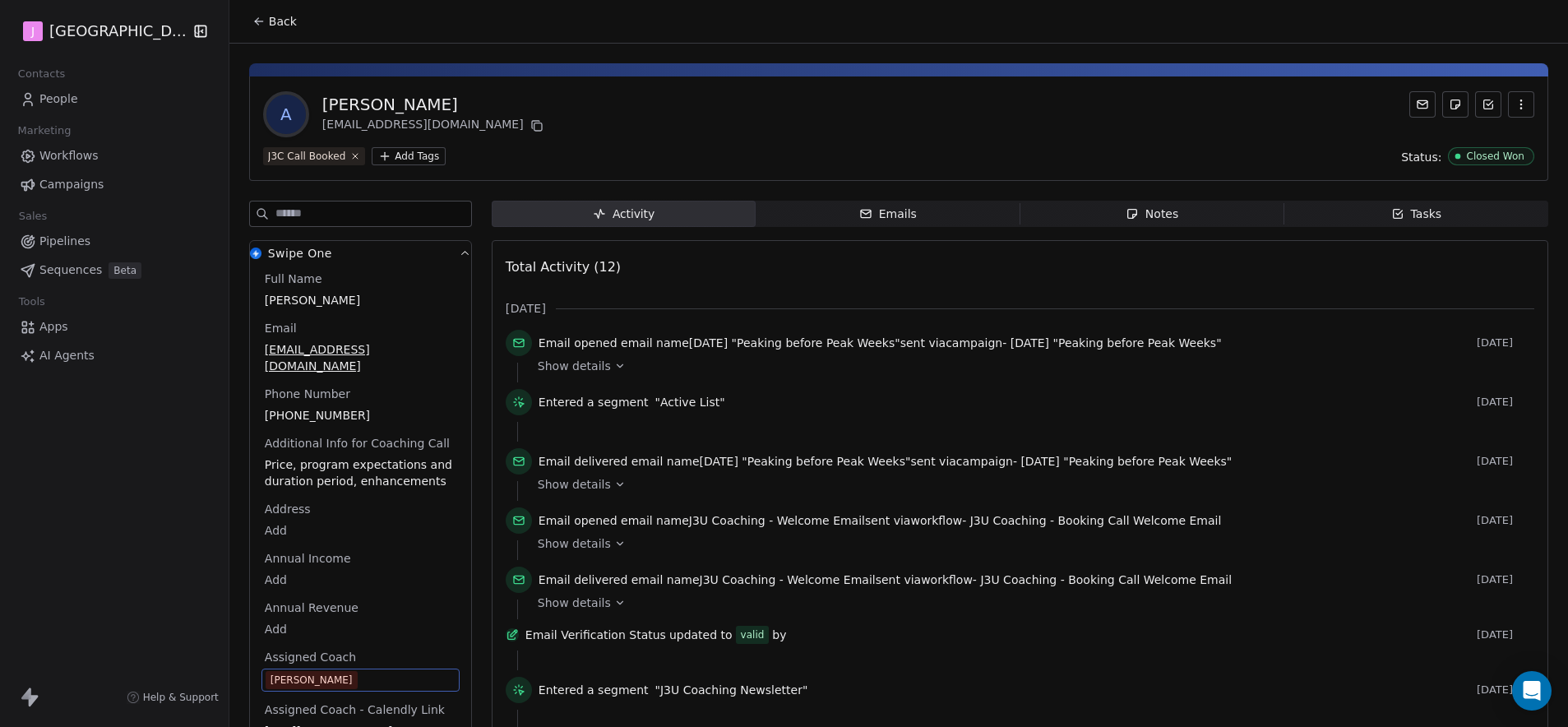
click at [255, 27] on icon at bounding box center [259, 22] width 13 height 13
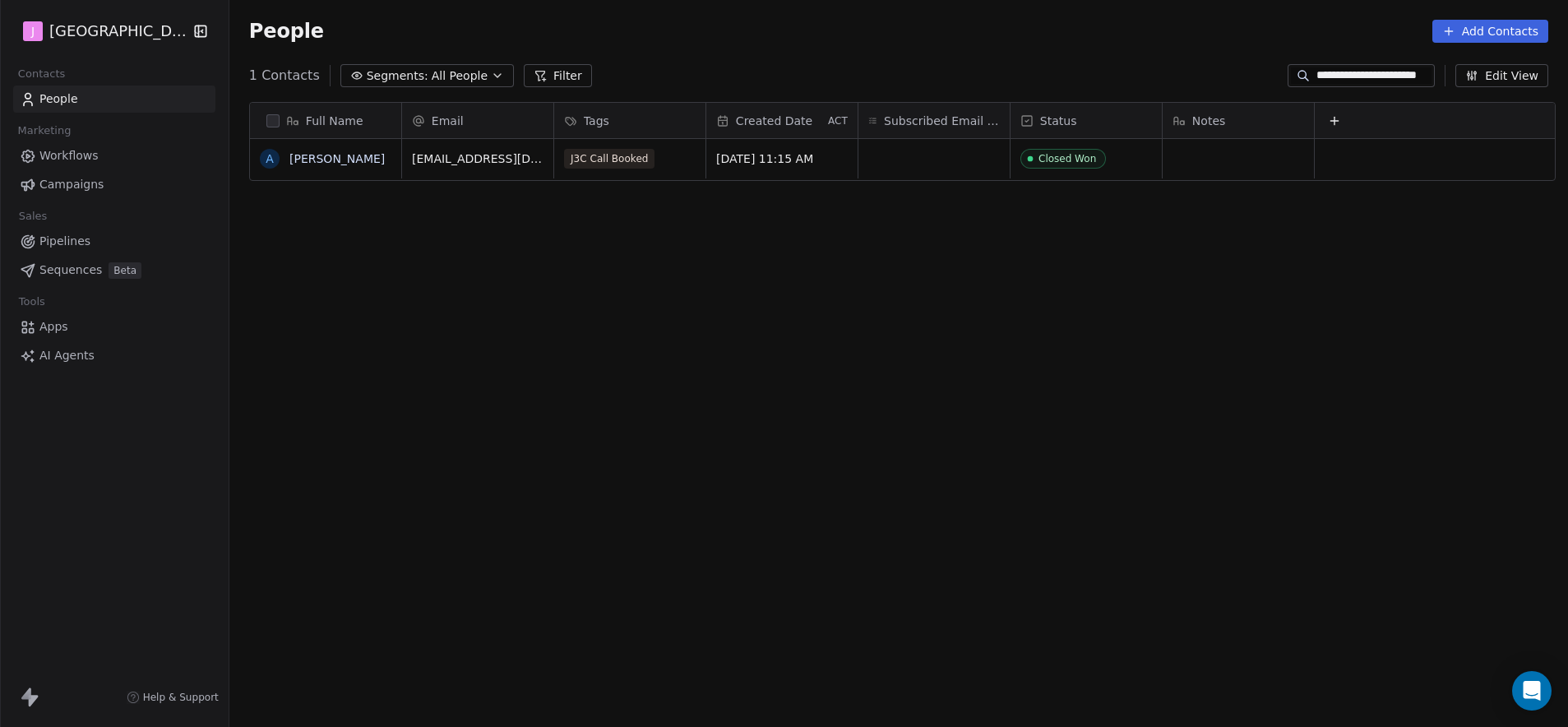
scroll to position [628, 1334]
click at [61, 107] on span "People" at bounding box center [59, 99] width 39 height 18
click at [70, 243] on span "Pipelines" at bounding box center [65, 241] width 51 height 18
